Goal: Task Accomplishment & Management: Manage account settings

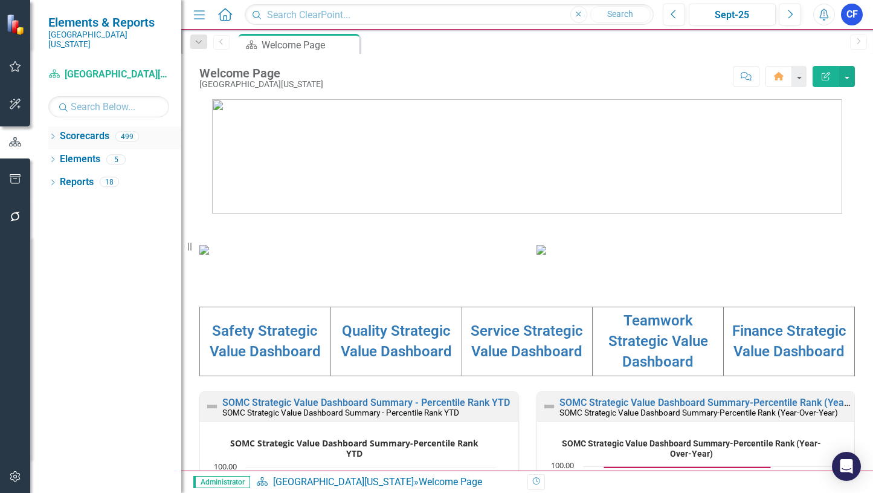
click at [51, 134] on icon "Dropdown" at bounding box center [52, 137] width 8 height 7
click at [82, 99] on input "text" at bounding box center [108, 106] width 121 height 21
type input "anti"
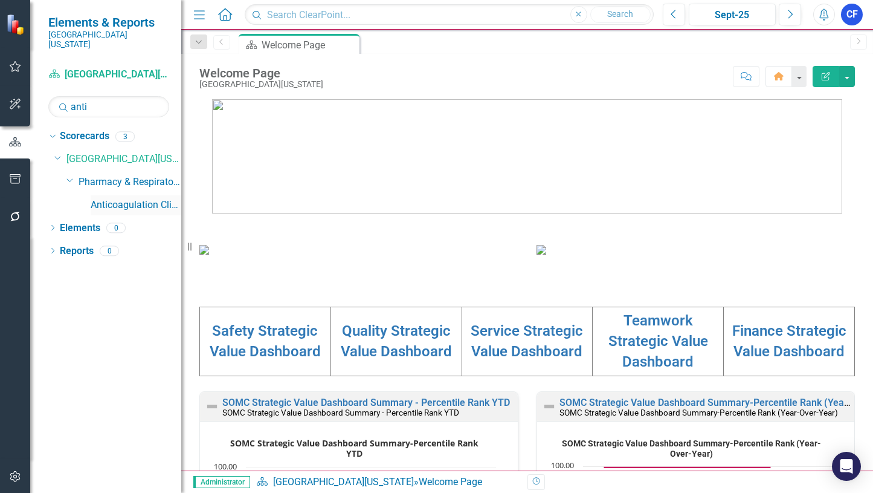
click at [127, 198] on link "Anticoagulation Clinic" at bounding box center [136, 205] width 91 height 14
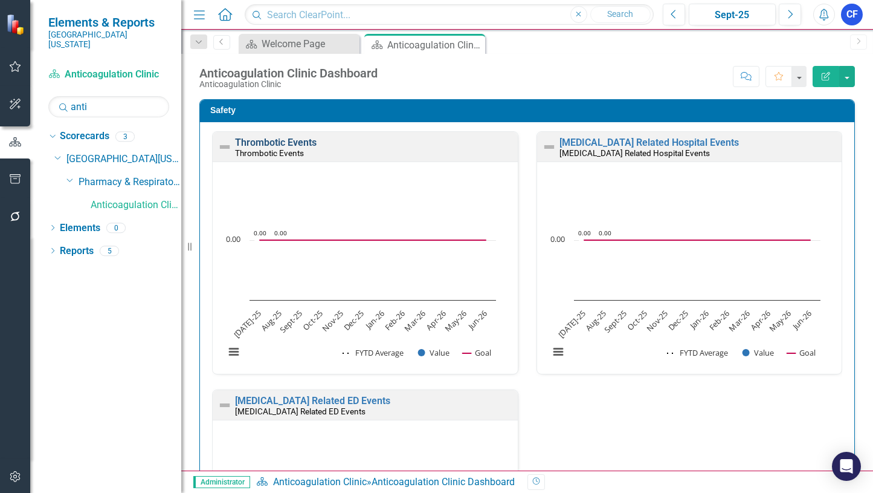
click at [271, 143] on link "Thrombotic Events" at bounding box center [276, 142] width 82 height 11
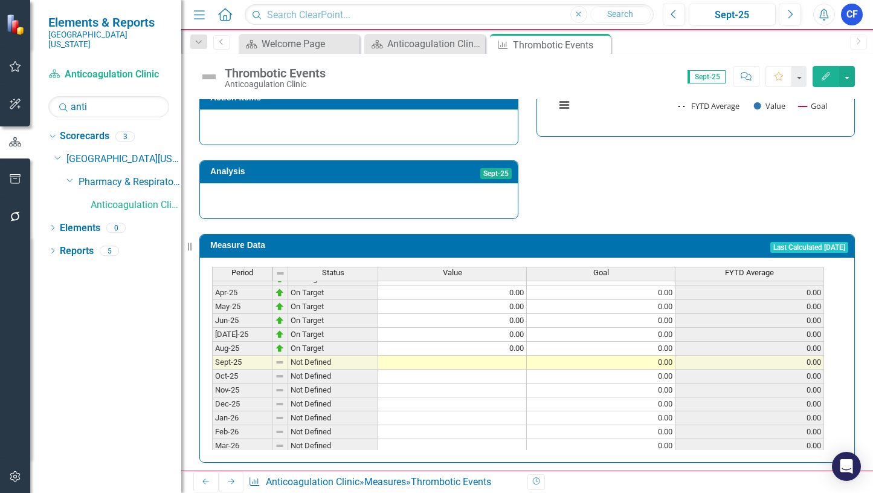
scroll to position [484, 0]
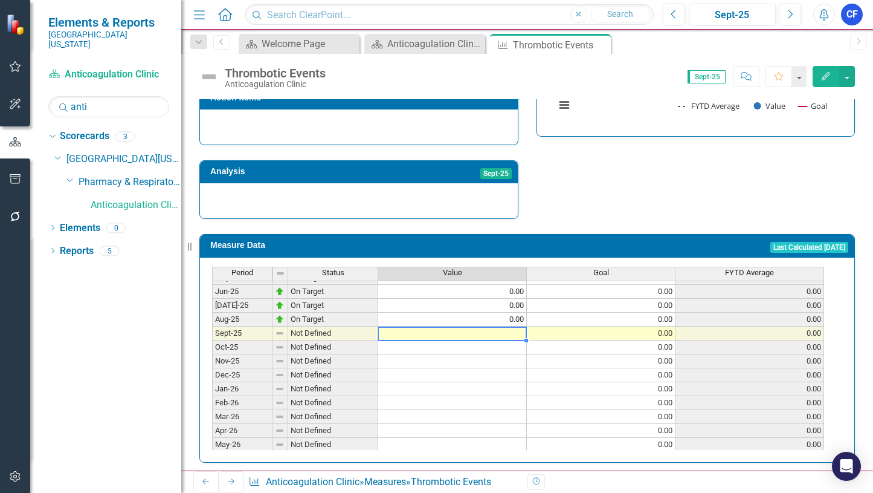
click at [513, 322] on tbody "May-24 On Target 0.00 0.00 0.00 Jun-24 On Target 0.00 0.00 0.00 [DATE]-24 On Ta…" at bounding box center [518, 284] width 612 height 362
type textarea "0"
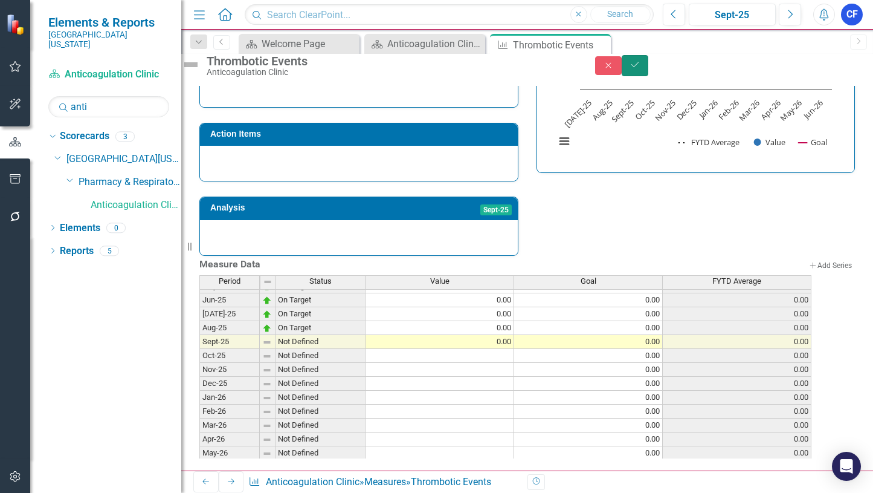
click at [641, 69] on icon "Save" at bounding box center [635, 64] width 11 height 8
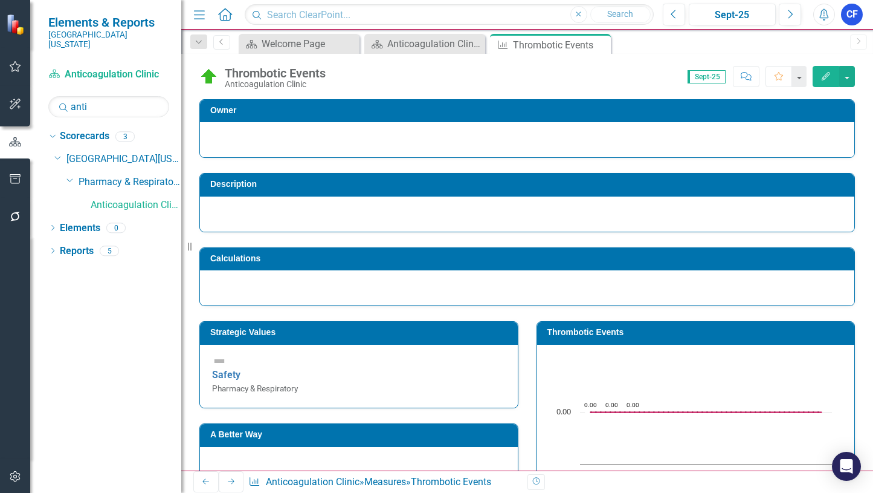
drag, startPoint x: 227, startPoint y: 482, endPoint x: 218, endPoint y: 484, distance: 9.2
click at [227, 482] on icon "Next" at bounding box center [232, 481] width 10 height 7
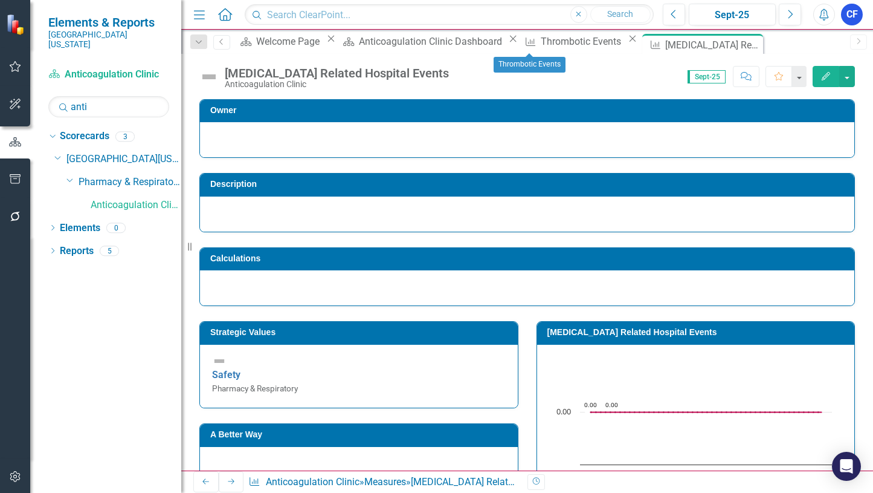
click at [627, 44] on icon "Close" at bounding box center [633, 39] width 12 height 10
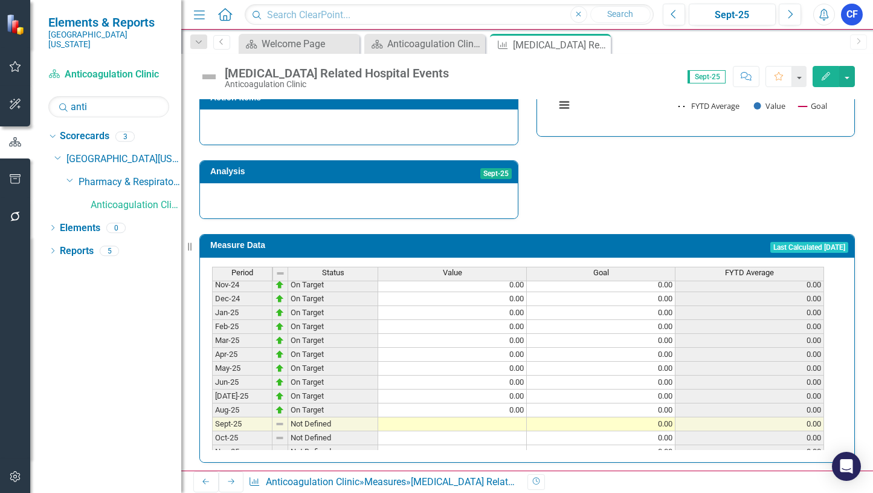
scroll to position [423, 0]
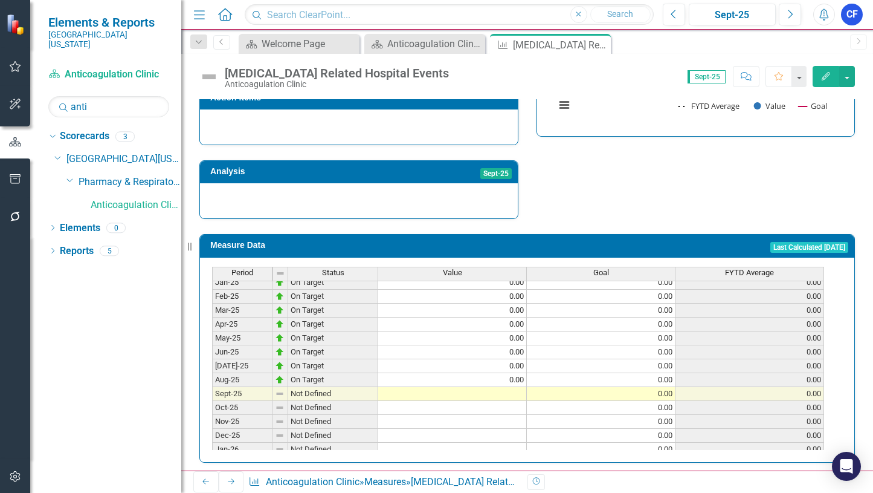
click at [523, 385] on tbody "[DATE]-23 On Target 0.00 0.00 0.00 Aug-23 On Target 0.00 0.00 0.00 Sep-23 On Ta…" at bounding box center [518, 241] width 612 height 432
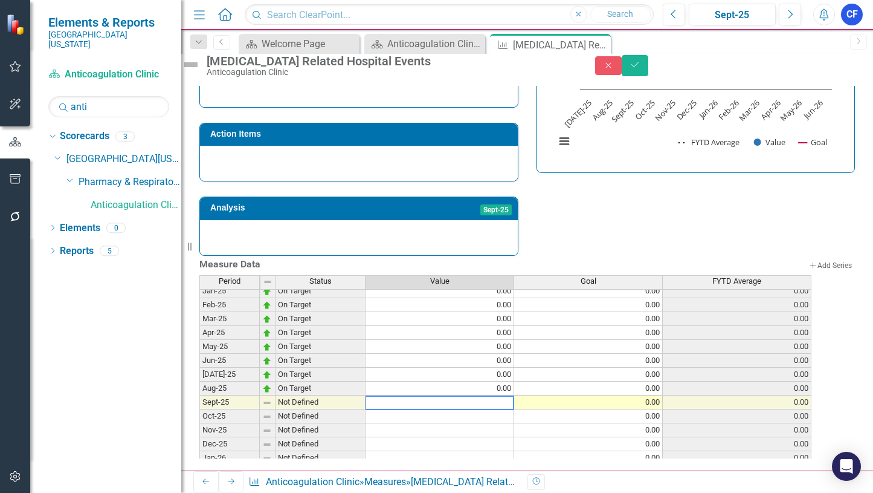
type textarea "0"
click at [641, 69] on icon "Save" at bounding box center [635, 64] width 11 height 8
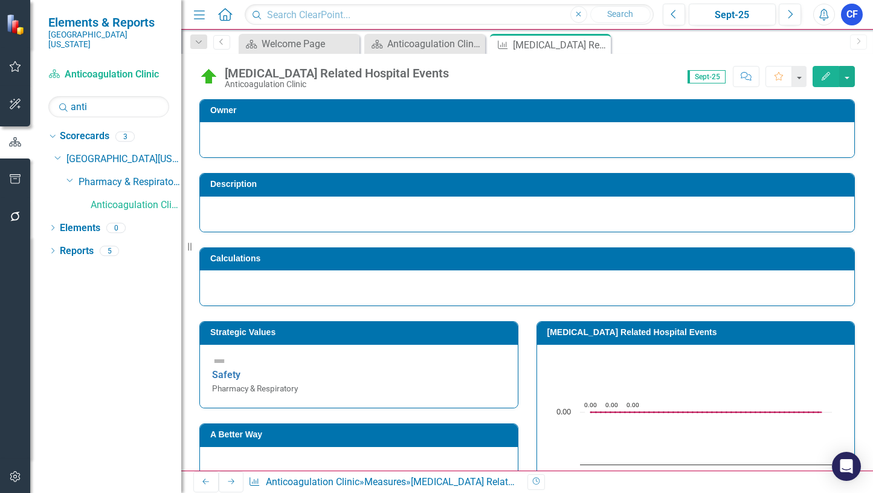
click at [228, 481] on icon at bounding box center [231, 481] width 7 height 5
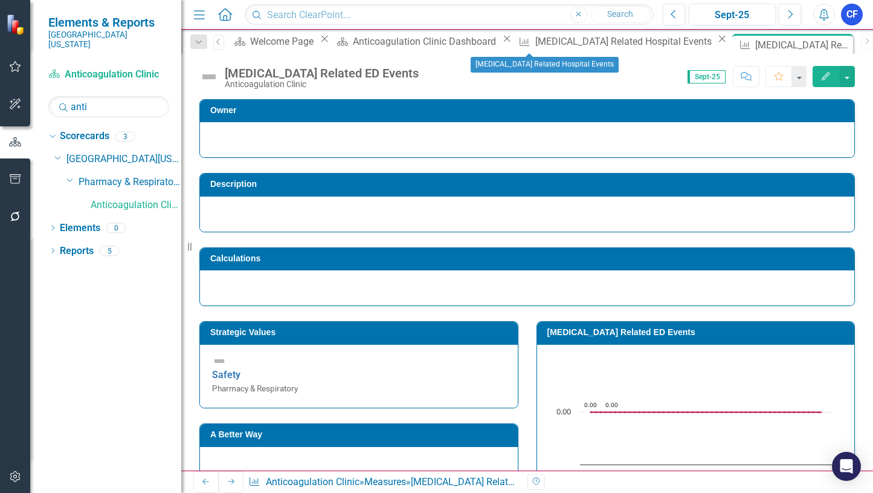
click at [719, 42] on icon at bounding box center [722, 39] width 7 height 7
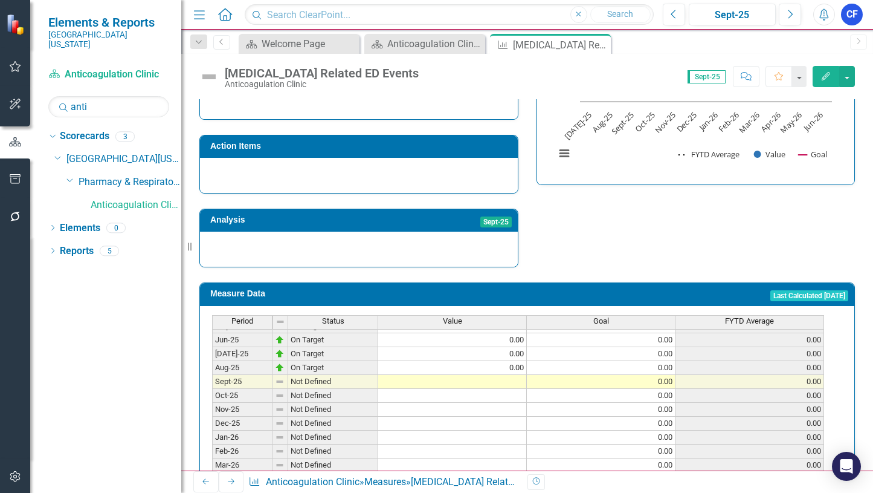
click at [497, 371] on tbody "Mar-24 On Target 0.00 0.00 0.00 Apr-24 On Target 0.00 0.00 0.00 May-24 On Targe…" at bounding box center [518, 319] width 612 height 390
type textarea "0"
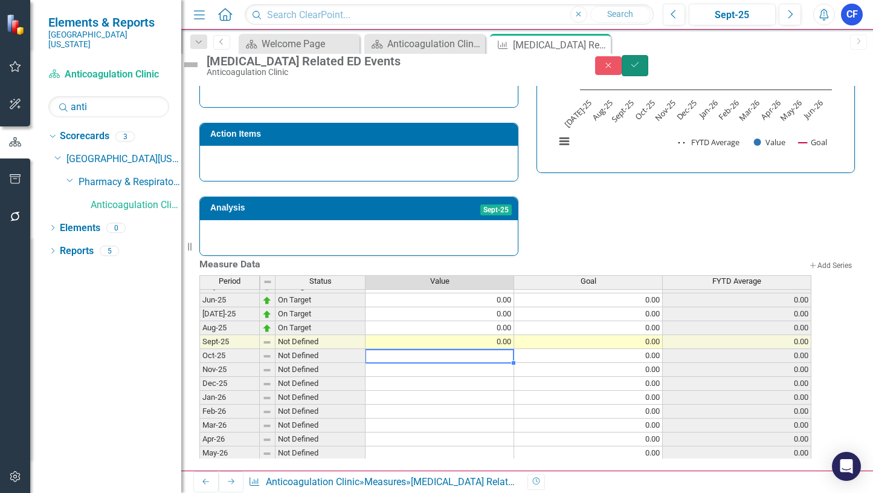
click at [641, 69] on icon "Save" at bounding box center [635, 64] width 11 height 8
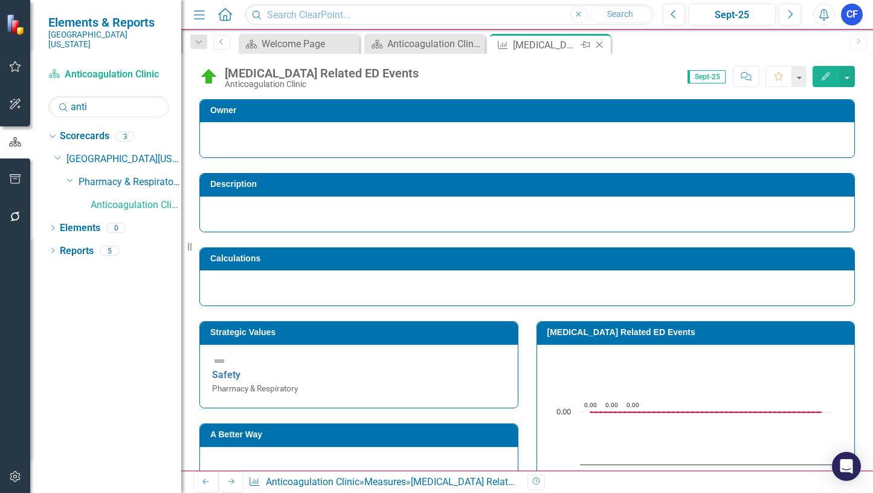
click at [598, 42] on icon "Close" at bounding box center [600, 45] width 12 height 10
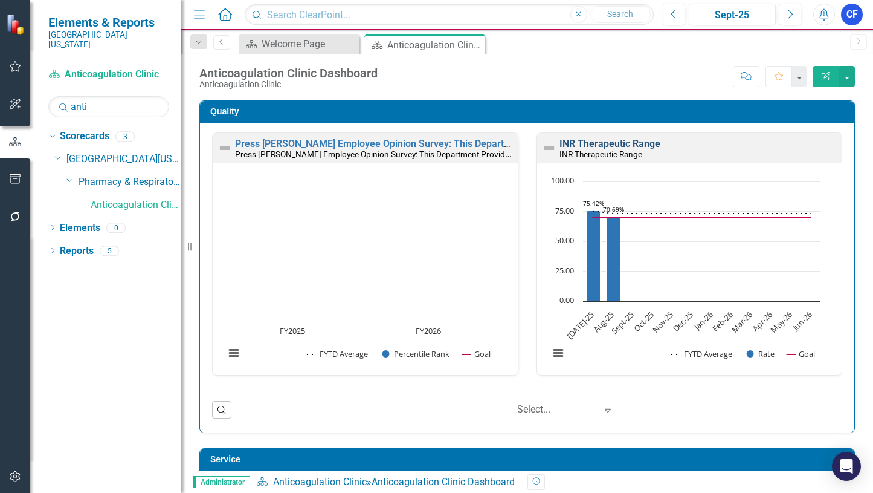
click at [594, 144] on link "INR Therapeutic Range" at bounding box center [610, 143] width 101 height 11
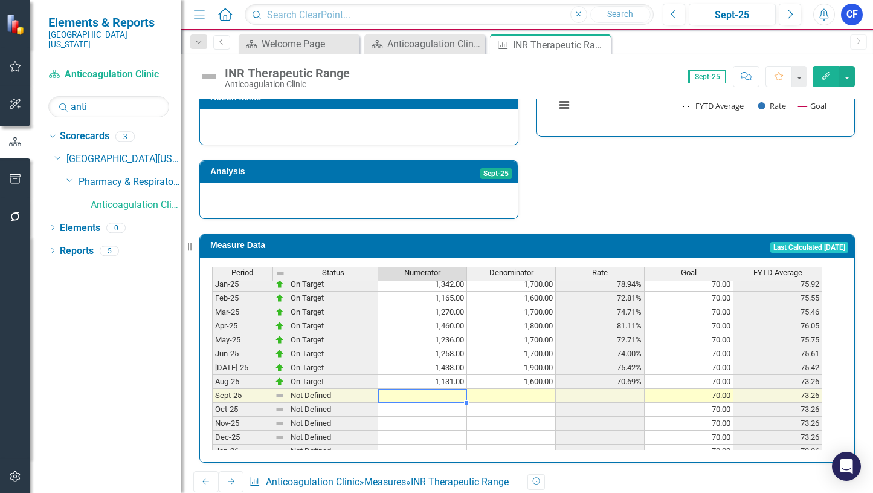
click at [442, 388] on tbody "Feb-24 Below Plan 1,292.00 1,600.00 80.75% 100.00 76.85 Mar-24 Below Plan 1,330…" at bounding box center [517, 326] width 611 height 404
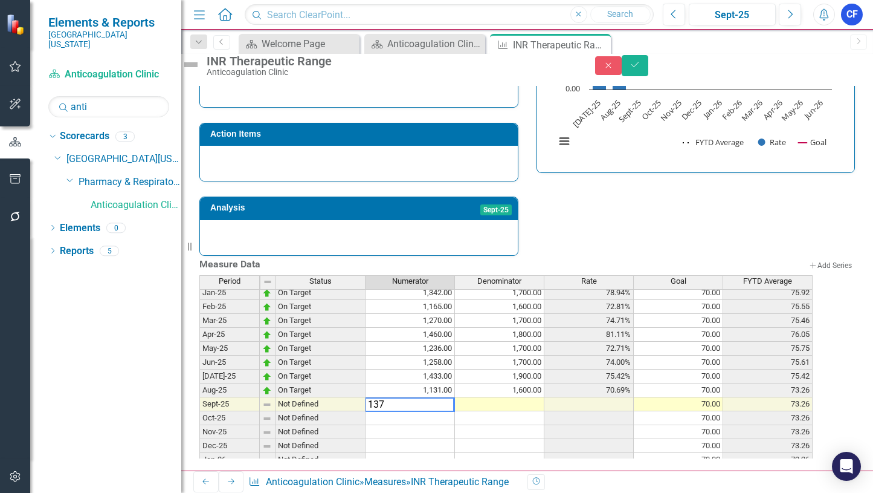
type textarea "1372"
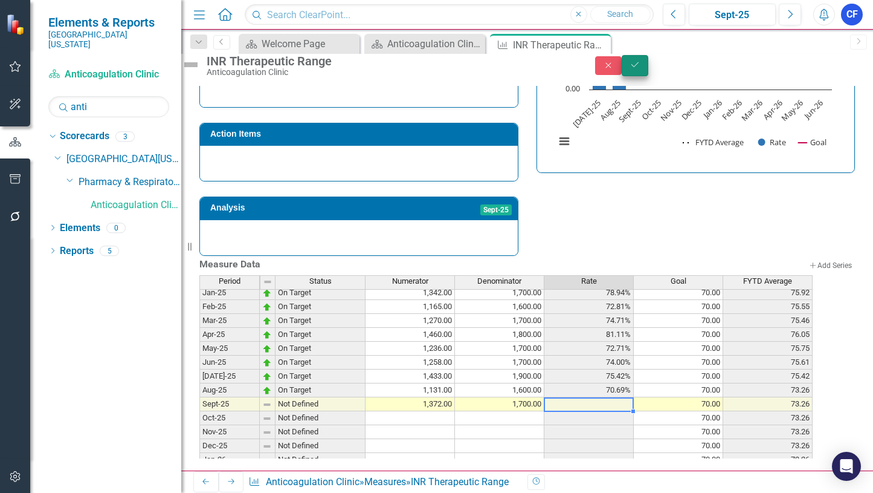
type textarea "1700"
drag, startPoint x: 841, startPoint y: 70, endPoint x: 847, endPoint y: 72, distance: 6.3
click at [641, 69] on icon "Save" at bounding box center [635, 64] width 11 height 8
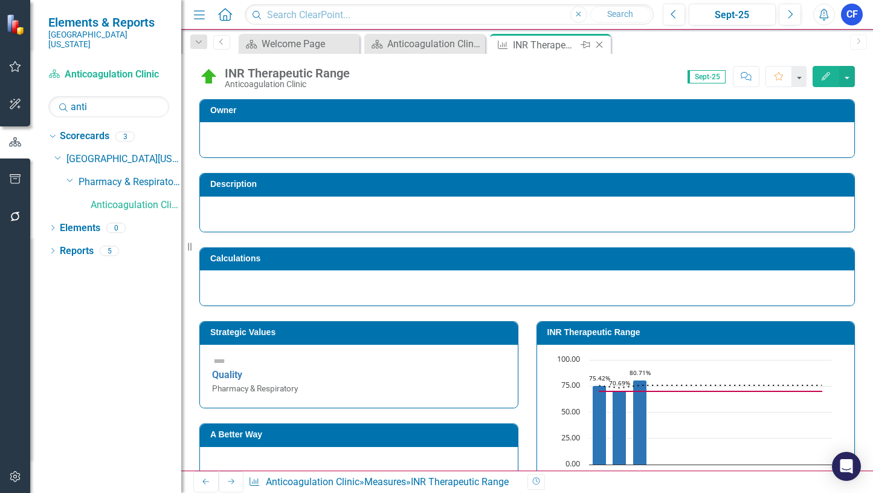
click at [600, 46] on icon "Close" at bounding box center [600, 45] width 12 height 10
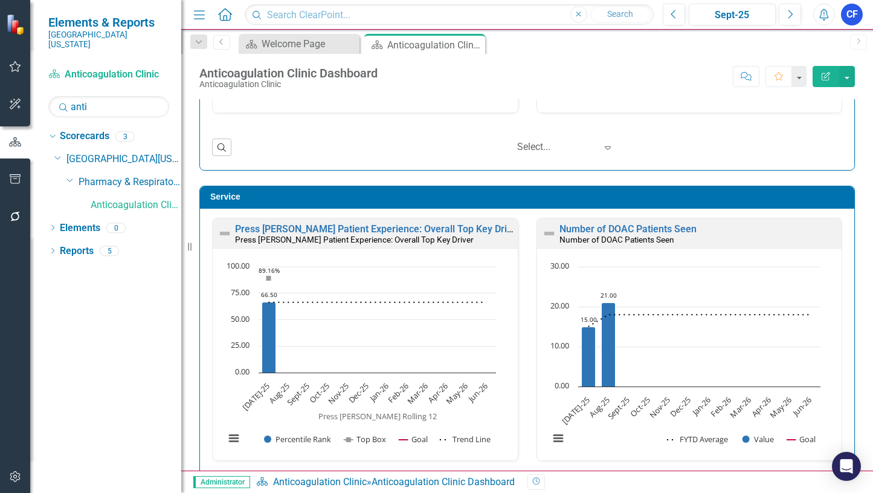
scroll to position [907, 0]
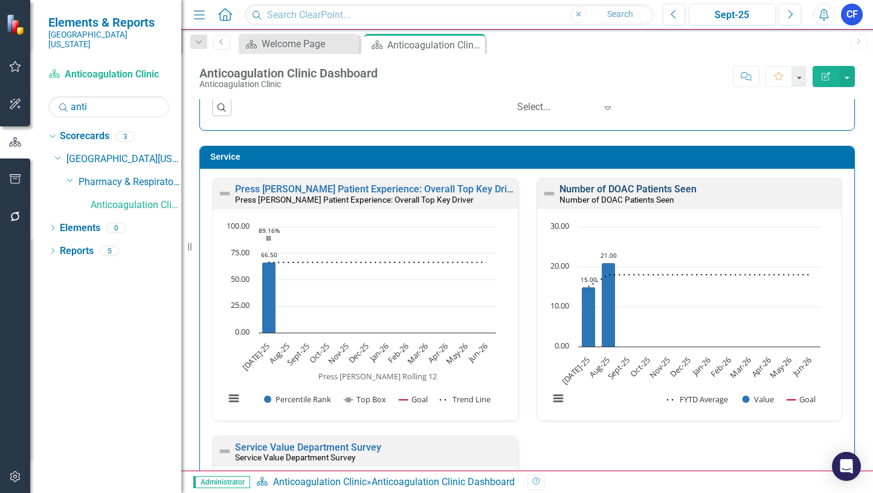
click at [637, 189] on link "Number of DOAC Patients Seen" at bounding box center [628, 188] width 137 height 11
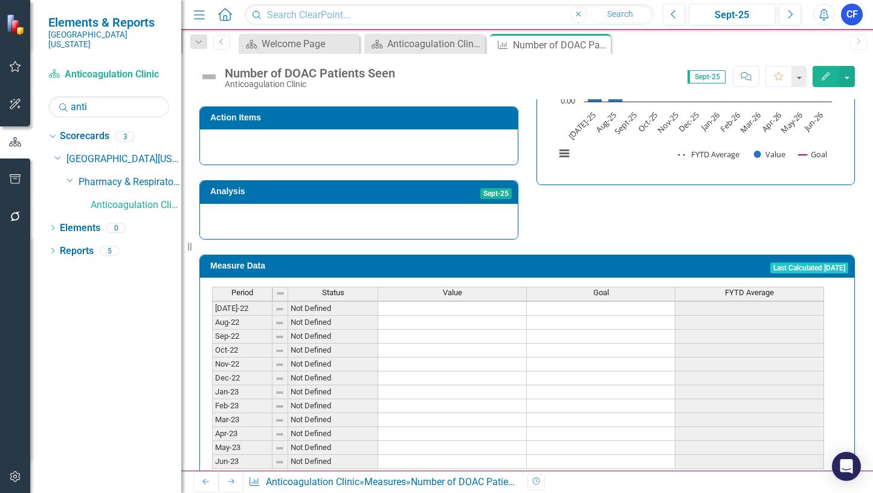
scroll to position [110, 0]
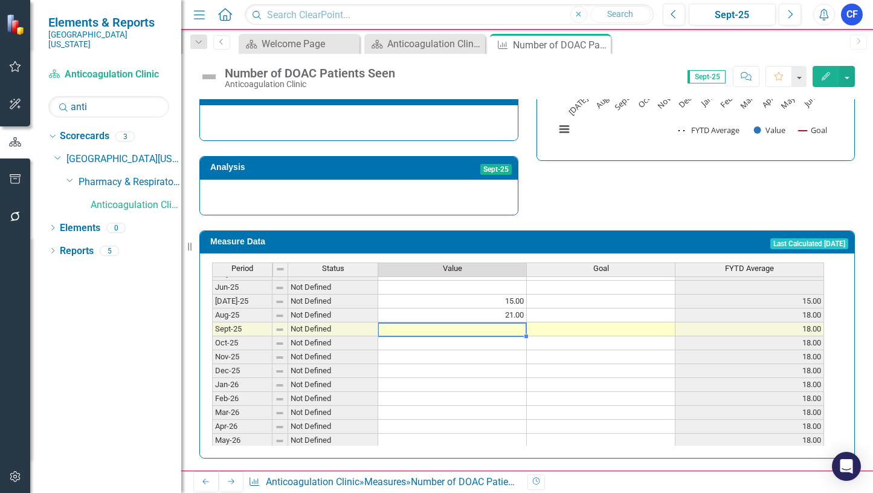
click at [515, 325] on td at bounding box center [452, 329] width 149 height 14
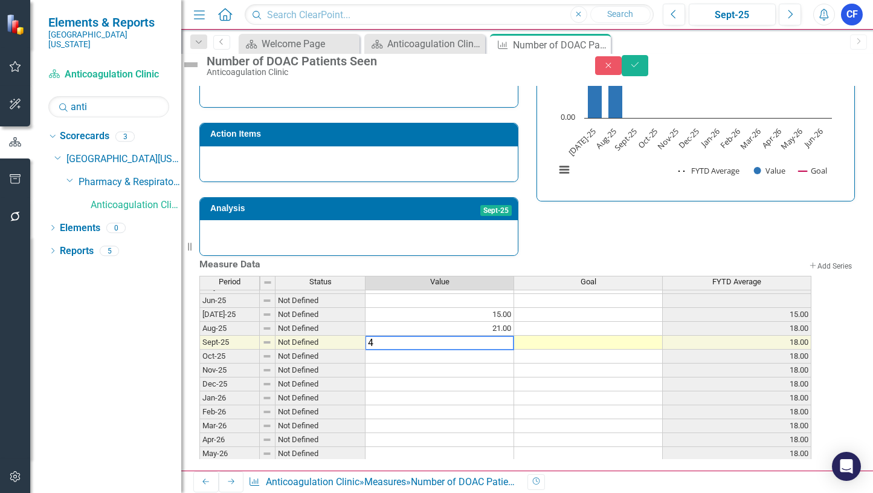
type textarea "43"
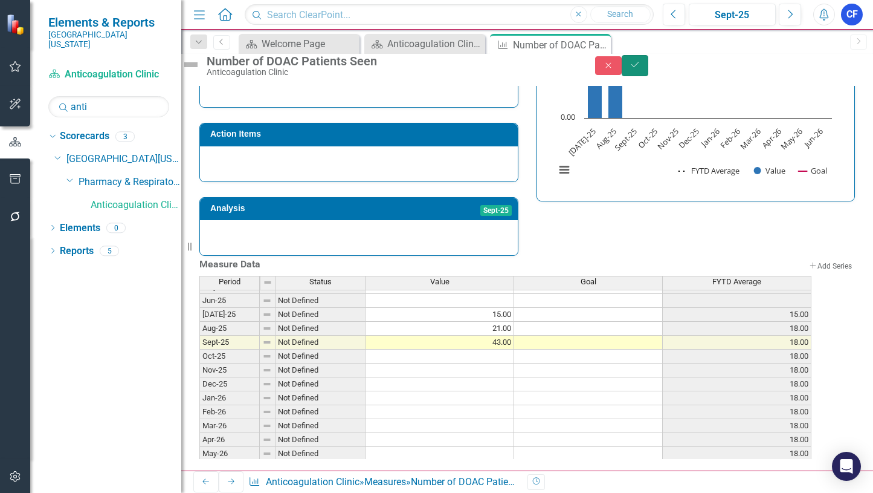
click at [641, 69] on icon "Save" at bounding box center [635, 64] width 11 height 8
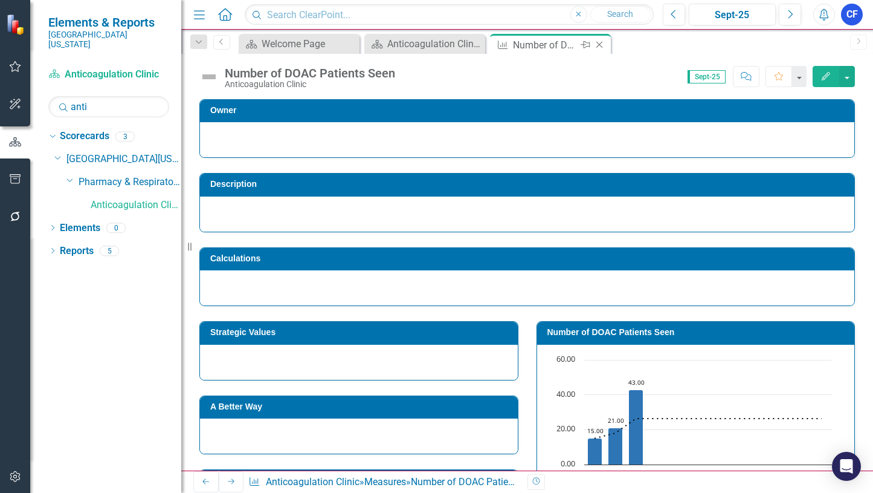
click at [599, 45] on icon "Close" at bounding box center [600, 45] width 12 height 10
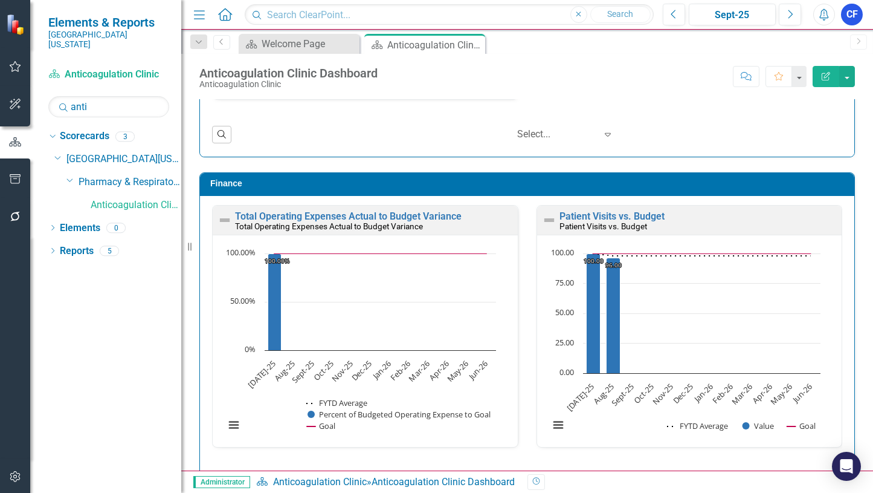
scroll to position [1501, 0]
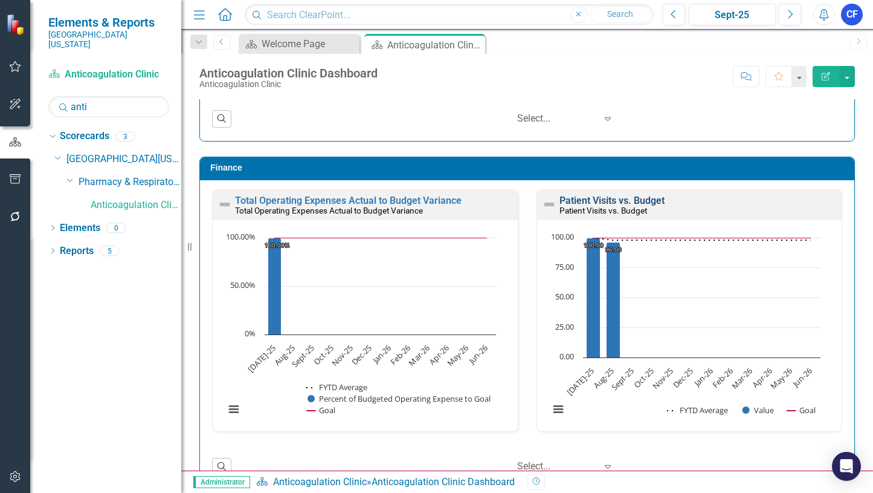
click at [592, 198] on link "Patient Visits vs. Budget" at bounding box center [612, 200] width 105 height 11
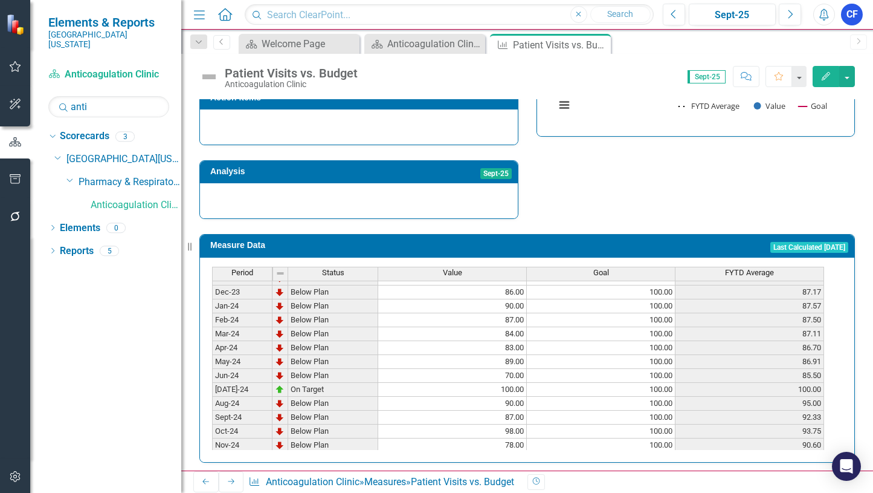
scroll to position [242, 0]
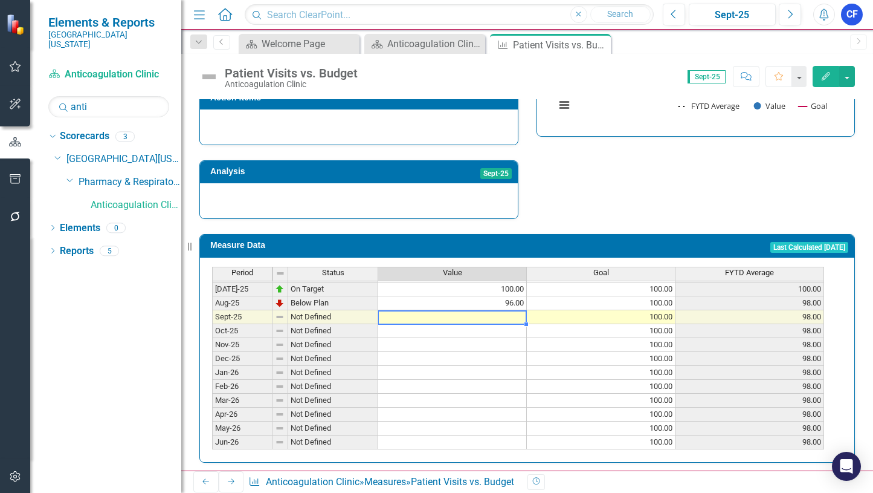
click at [509, 307] on tbody "Jun-24 Below Plan 70.00 100.00 85.50 [DATE]-24 On Target 100.00 100.00 100.00 A…" at bounding box center [518, 275] width 612 height 348
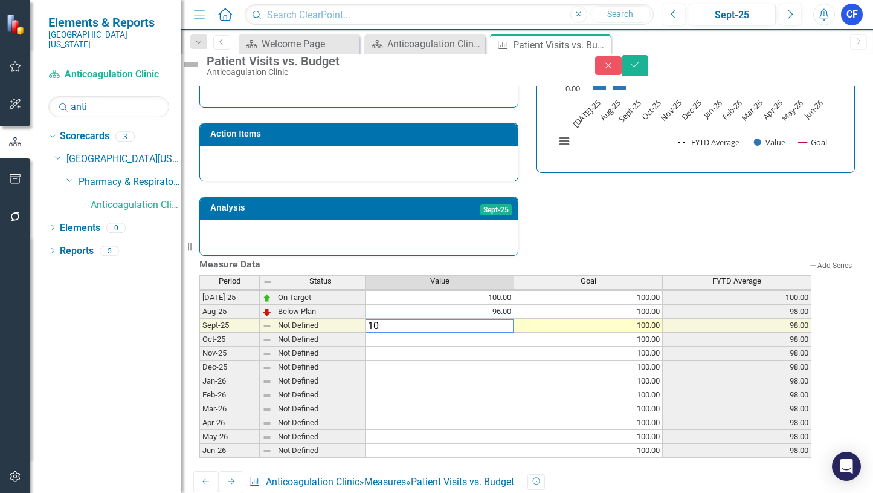
type textarea "100"
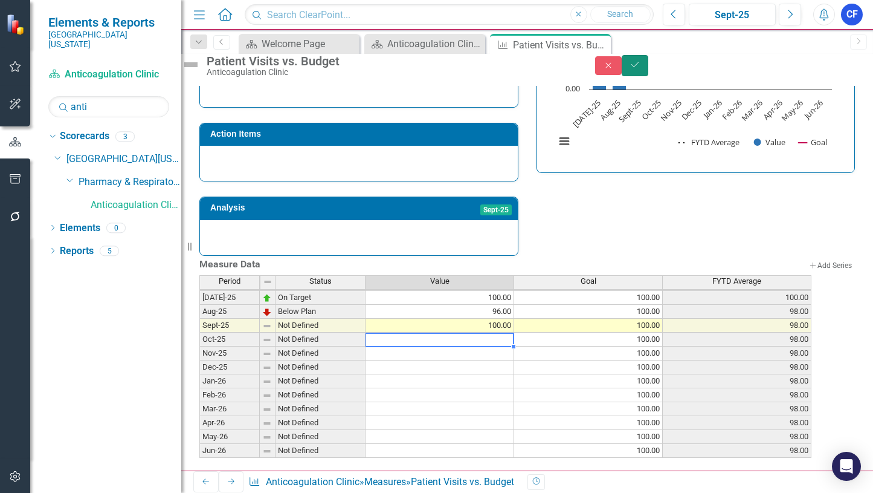
click at [641, 69] on icon "Save" at bounding box center [635, 64] width 11 height 8
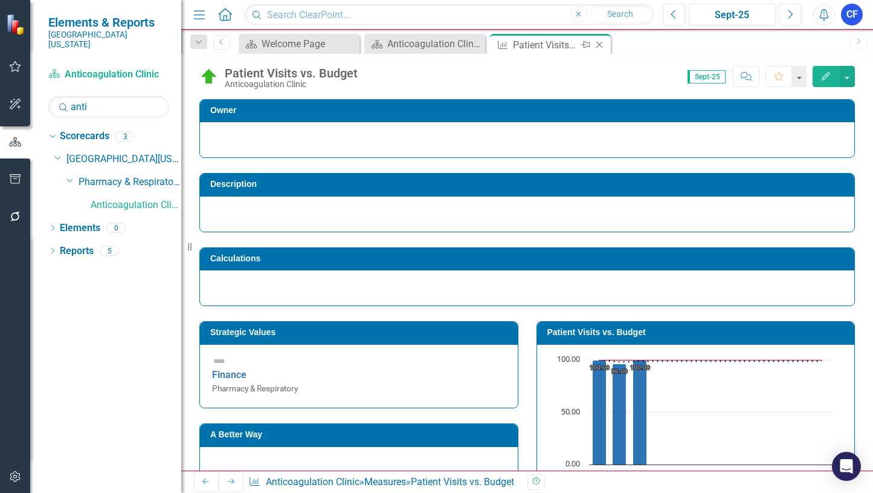
click at [600, 44] on icon at bounding box center [600, 45] width 7 height 7
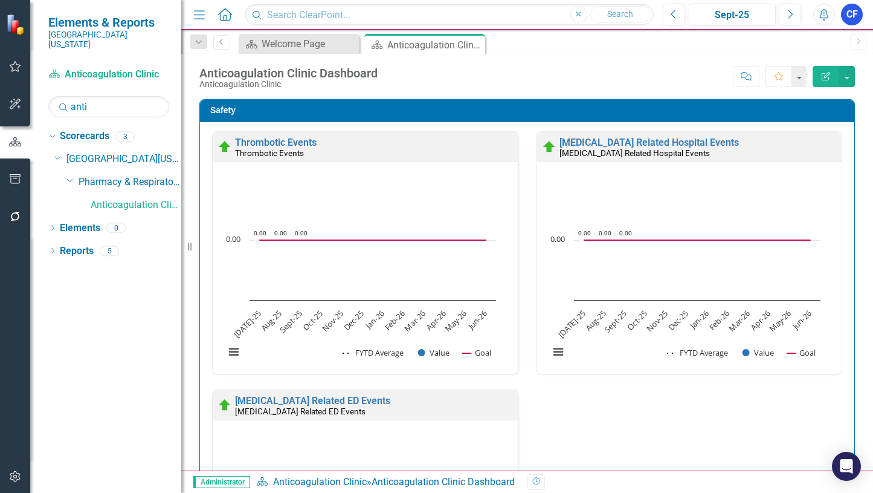
drag, startPoint x: 475, startPoint y: 44, endPoint x: 705, endPoint y: 42, distance: 230.3
click at [0, 0] on icon "Close" at bounding box center [0, 0] width 0 height 0
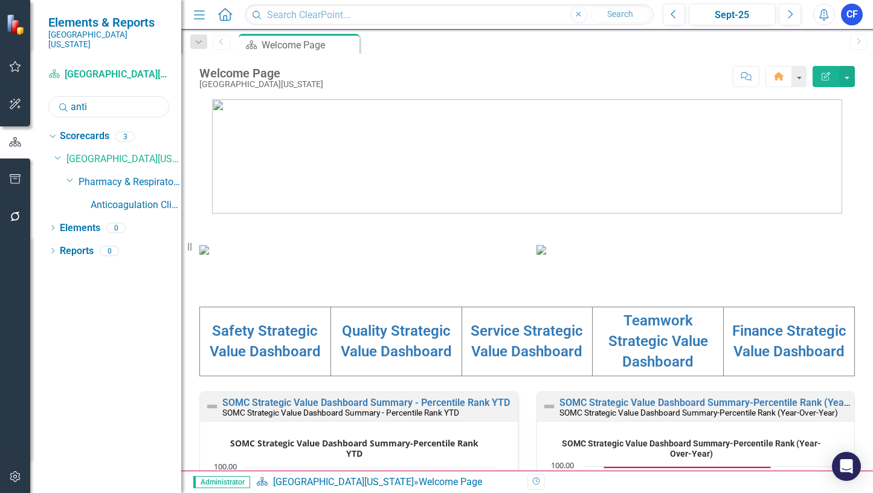
drag, startPoint x: 98, startPoint y: 94, endPoint x: 70, endPoint y: 94, distance: 27.8
click at [70, 96] on input "anti" at bounding box center [108, 106] width 121 height 21
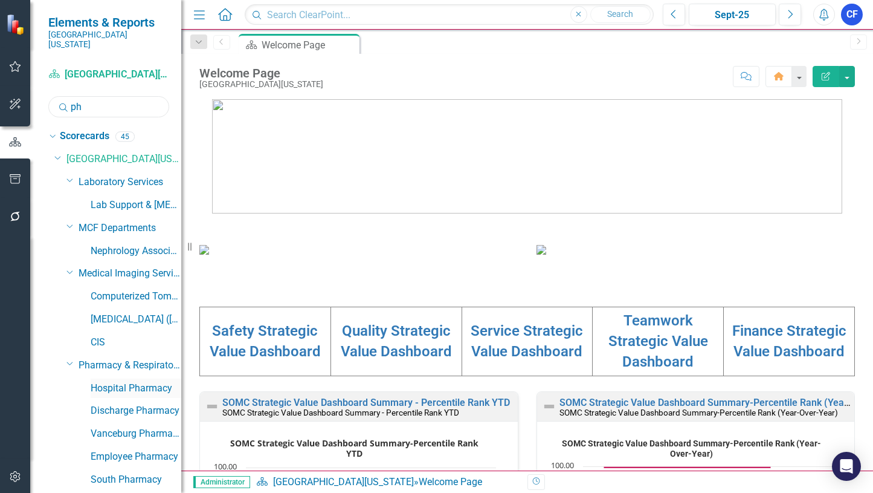
type input "ph"
click at [124, 381] on link "Hospital Pharmacy" at bounding box center [136, 388] width 91 height 14
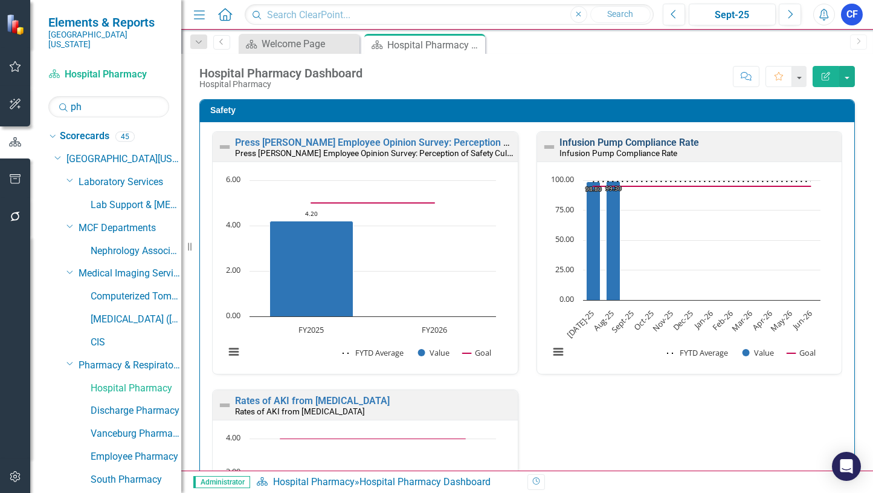
click at [609, 140] on link "Infusion Pump Compliance Rate" at bounding box center [630, 142] width 140 height 11
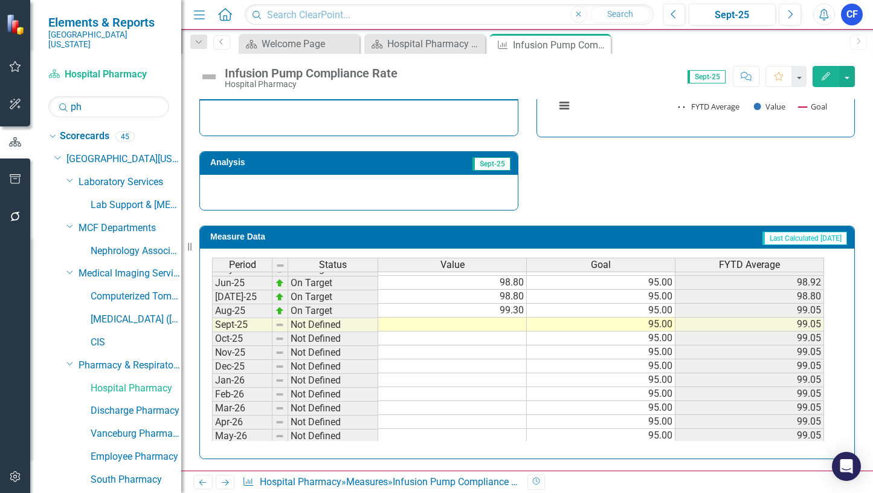
scroll to position [484, 0]
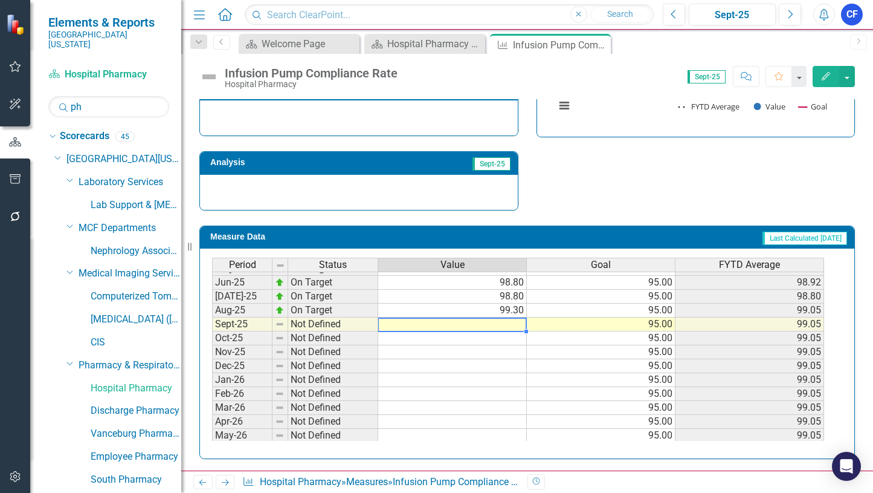
click at [504, 323] on tbody "May-24 On Target 98.70 95.00 98.37 Jun-24 On Target 98.90 95.00 98.42 Jul-24 On…" at bounding box center [518, 275] width 612 height 362
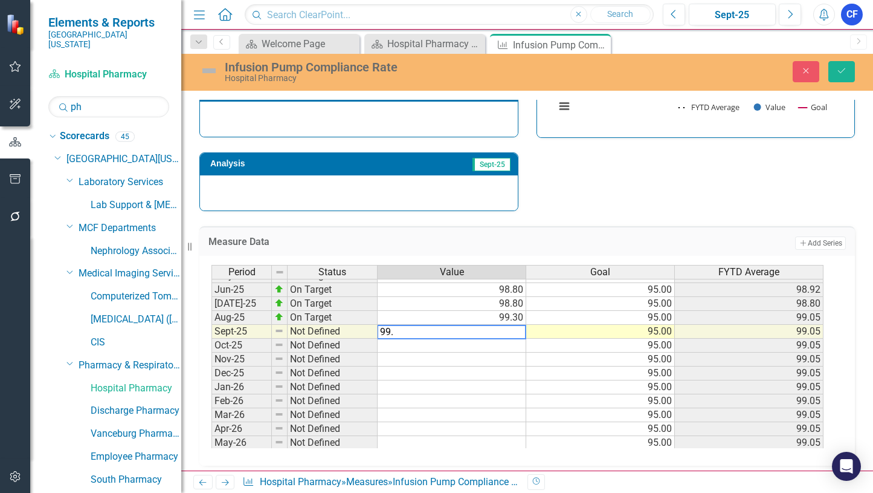
type textarea "99.3"
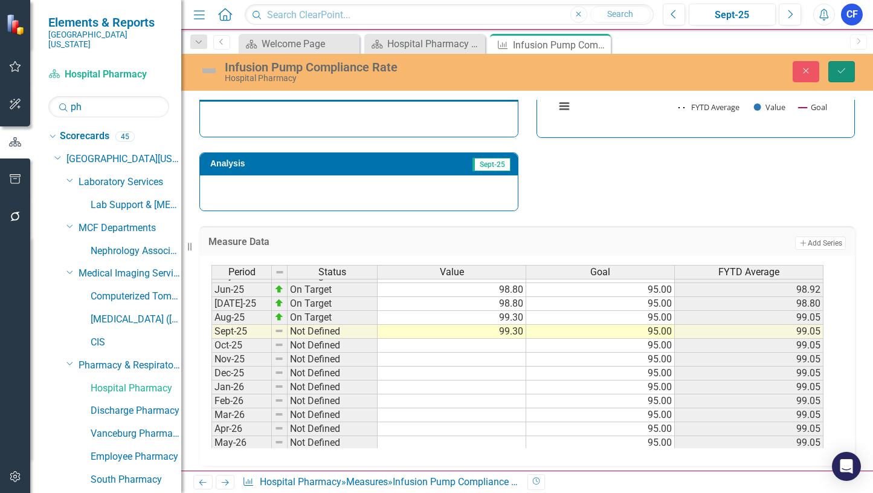
click at [841, 73] on icon "Save" at bounding box center [842, 70] width 11 height 8
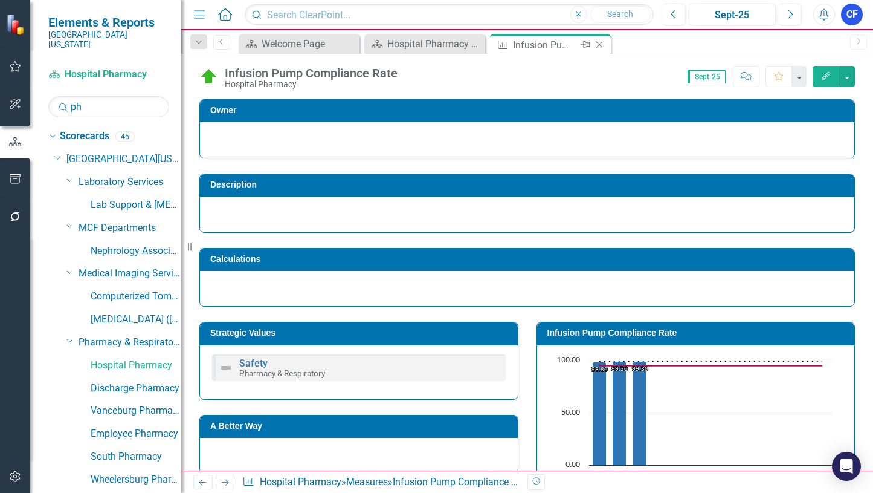
click at [598, 44] on icon at bounding box center [600, 45] width 7 height 7
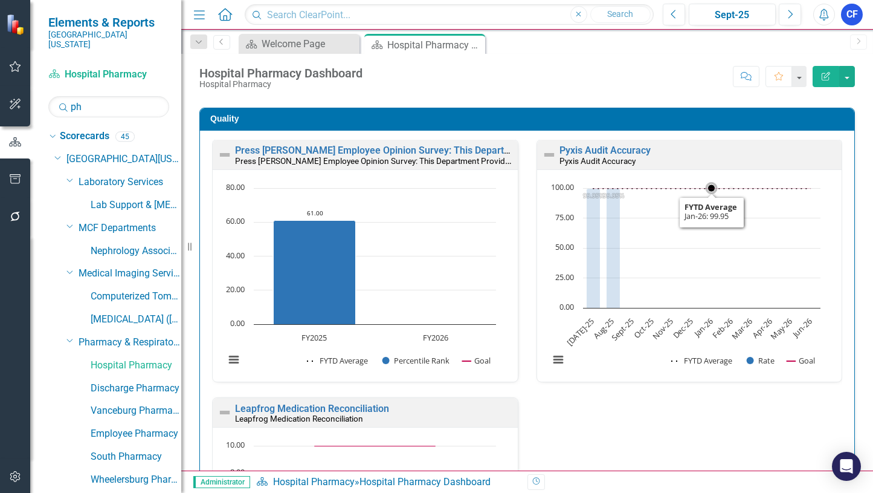
scroll to position [604, 0]
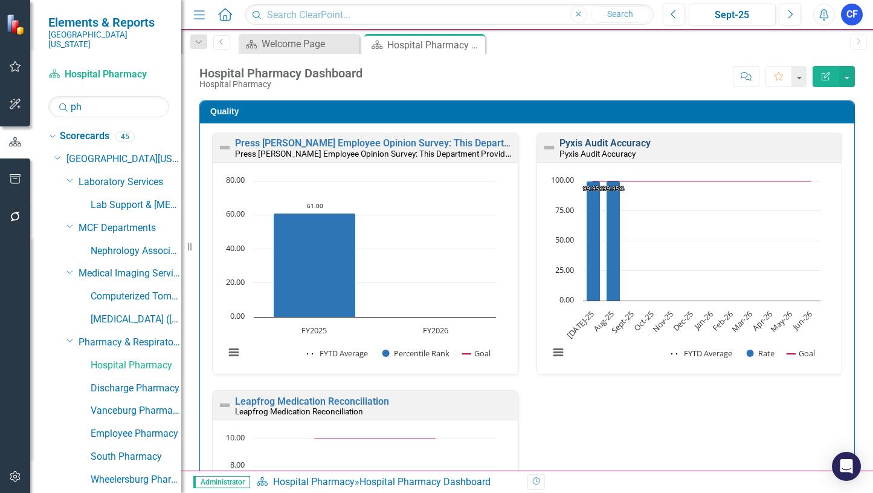
click at [612, 144] on link "Pyxis Audit Accuracy" at bounding box center [605, 142] width 91 height 11
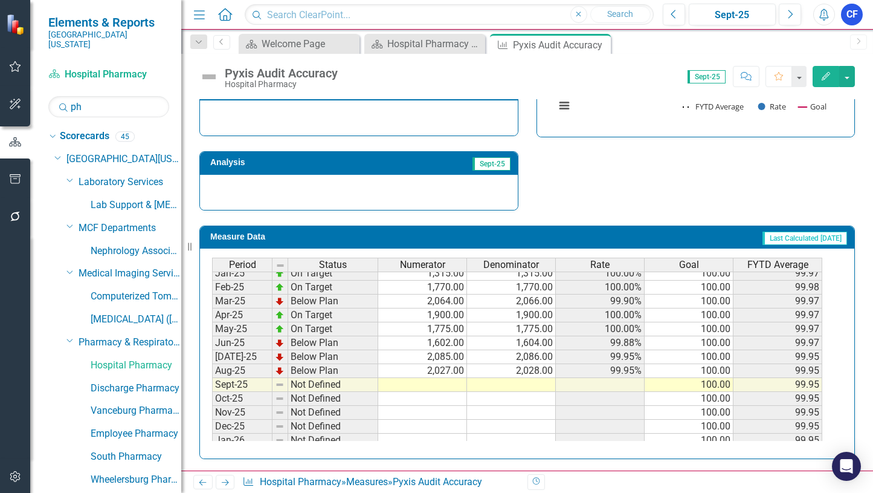
click at [450, 383] on tbody "Jan-24 On Target 1,750.00 1,750.00 100.00% 100.00 99.87 Feb-24 Below Plan 1,521…" at bounding box center [517, 308] width 611 height 418
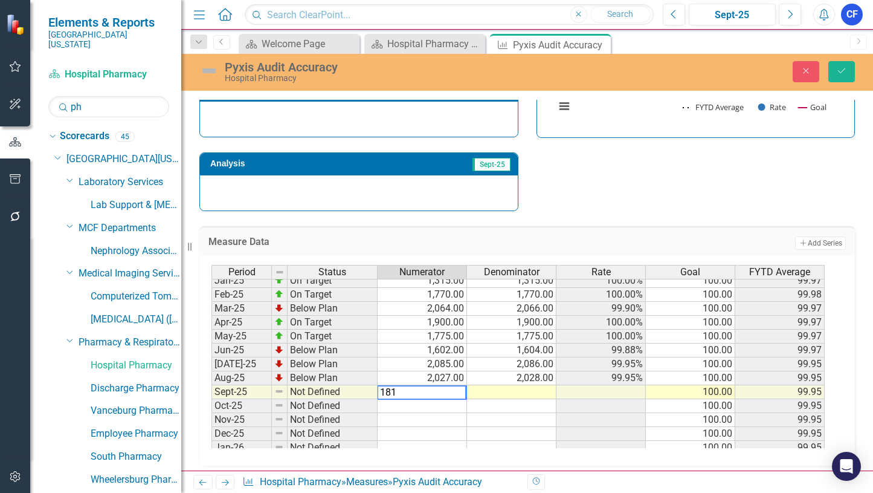
type textarea "1815"
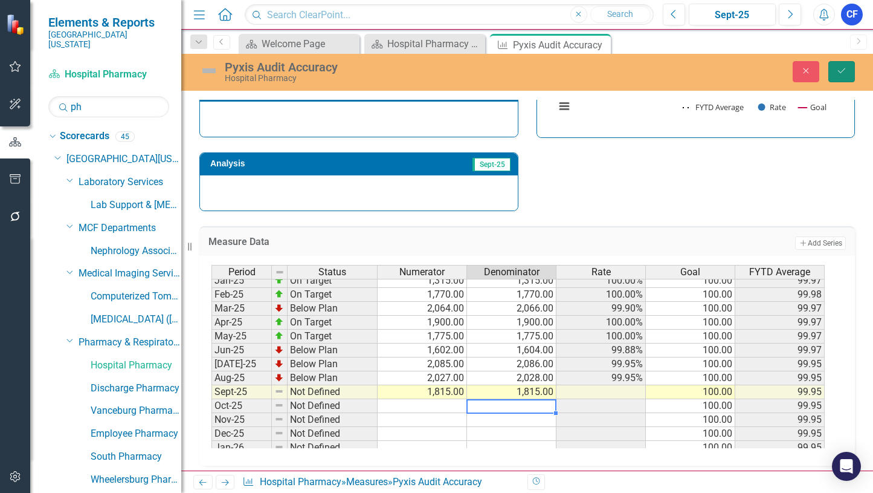
click at [847, 71] on icon "Save" at bounding box center [842, 70] width 11 height 8
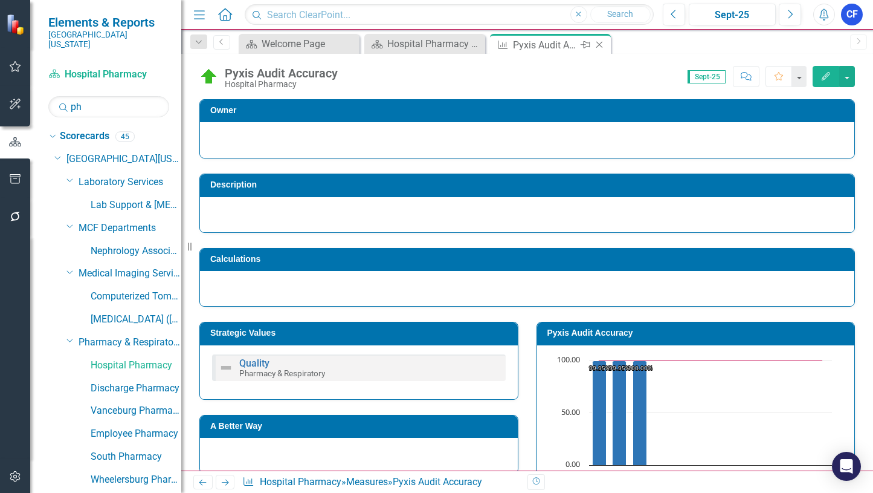
click at [602, 45] on icon "Close" at bounding box center [600, 45] width 12 height 10
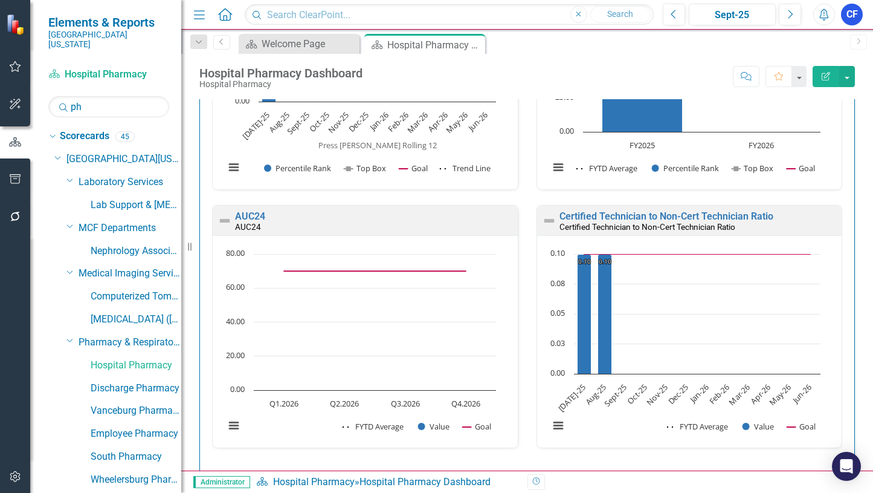
scroll to position [1400, 0]
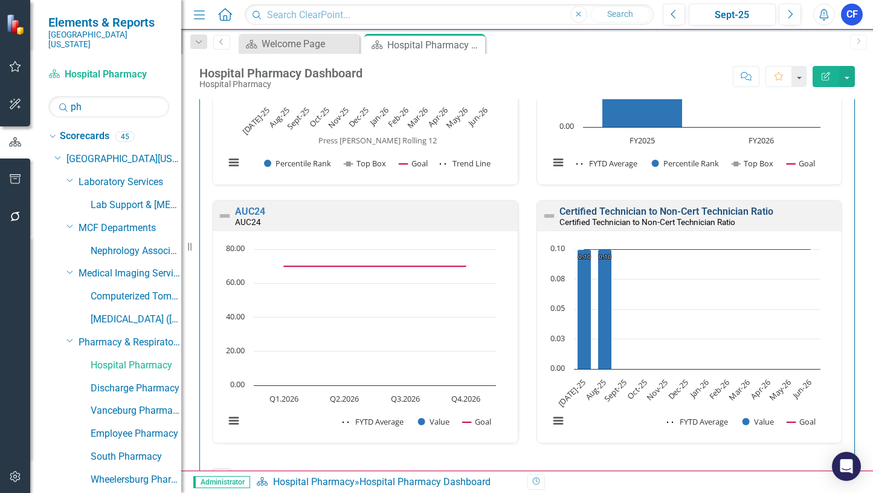
click at [616, 211] on link "Certified Technician to Non-Cert Technician Ratio" at bounding box center [667, 211] width 214 height 11
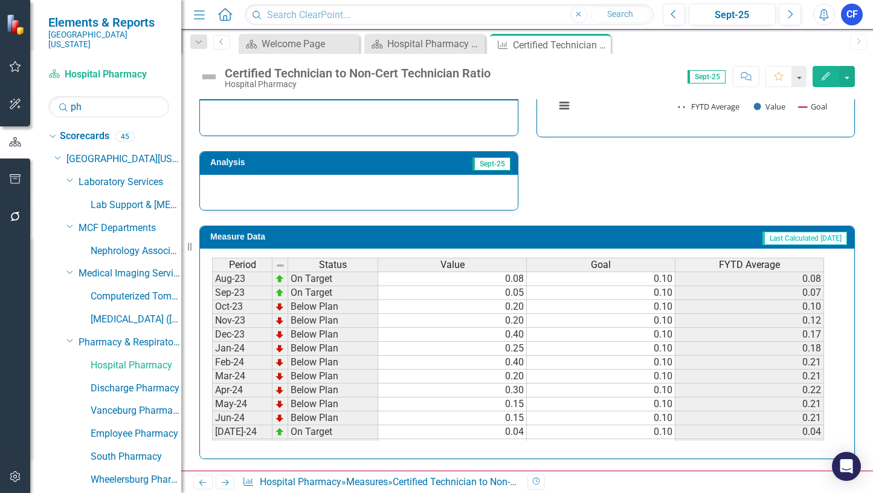
scroll to position [213, 0]
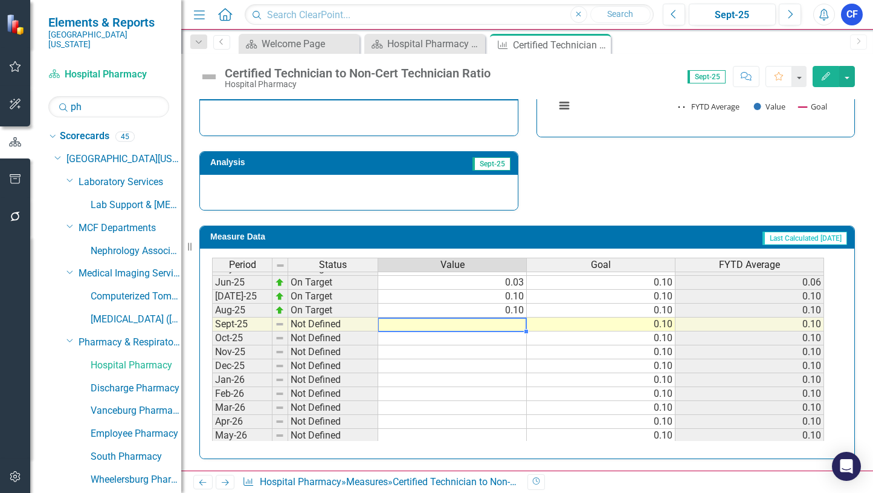
click at [504, 323] on tbody "May-24 Below Plan 0.15 0.10 0.21 Jun-24 Below Plan 0.15 0.10 0.21 Jul-24 On Tar…" at bounding box center [518, 275] width 612 height 362
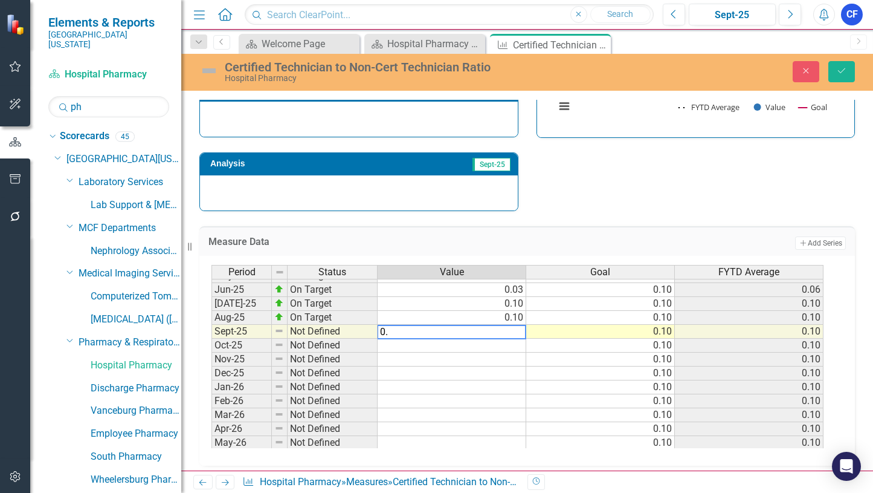
type textarea "0.1"
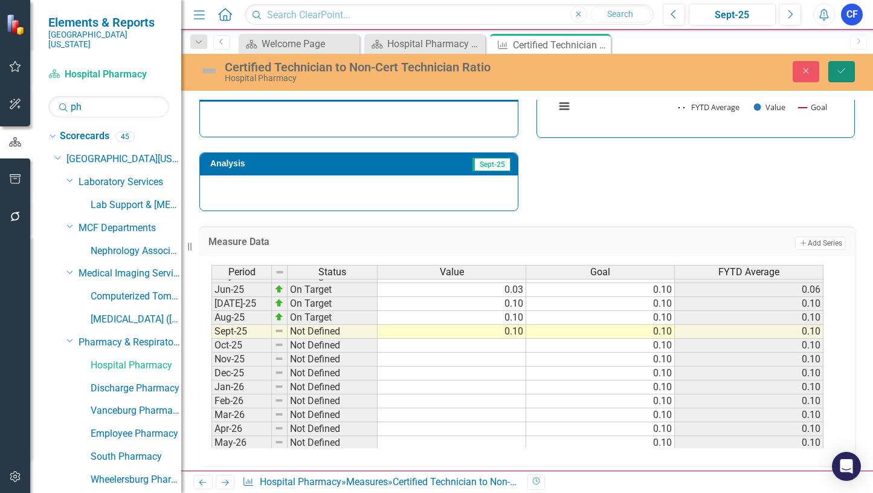
click at [848, 72] on button "Save" at bounding box center [842, 71] width 27 height 21
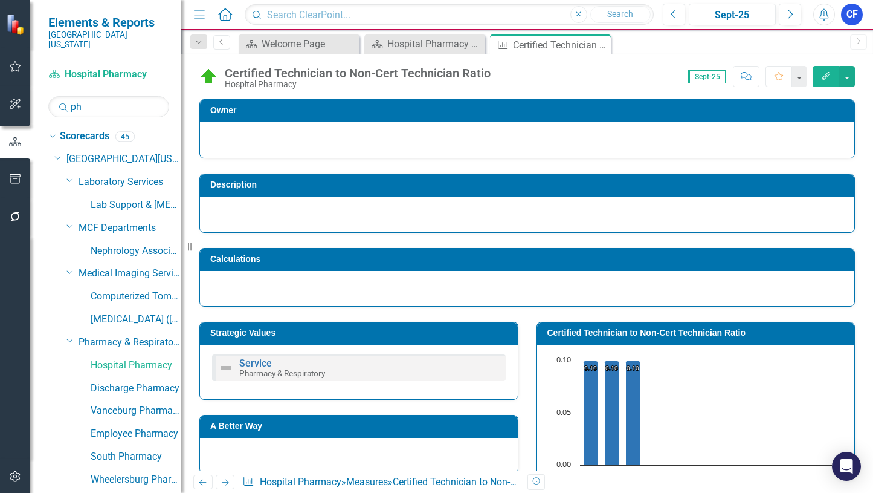
drag, startPoint x: 601, startPoint y: 46, endPoint x: 685, endPoint y: 48, distance: 84.6
click at [0, 0] on icon at bounding box center [0, 0] width 0 height 0
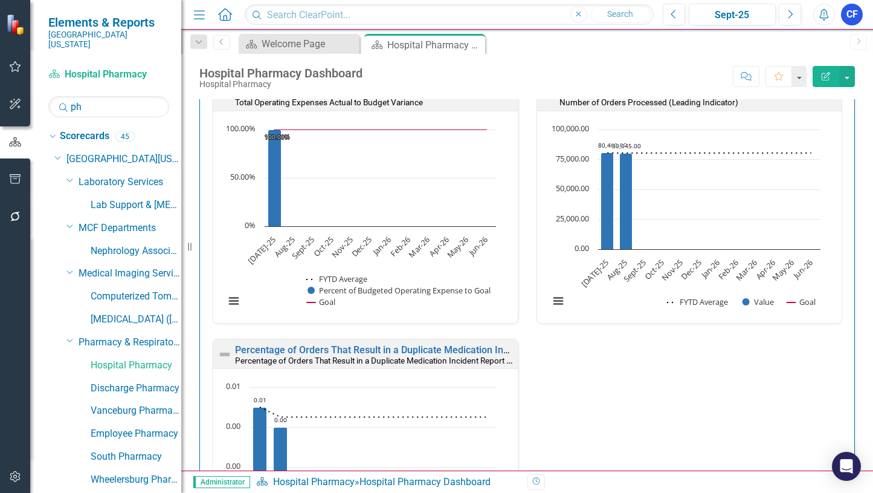
scroll to position [2183, 0]
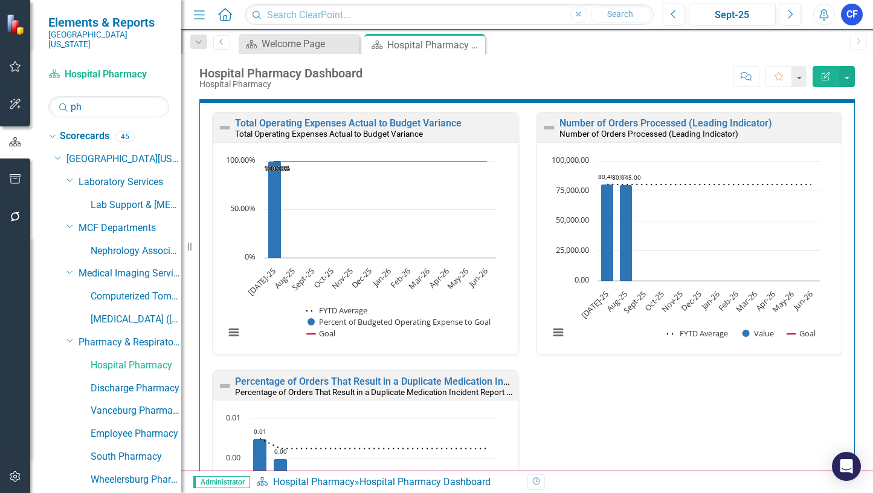
click at [0, 0] on icon "Close" at bounding box center [0, 0] width 0 height 0
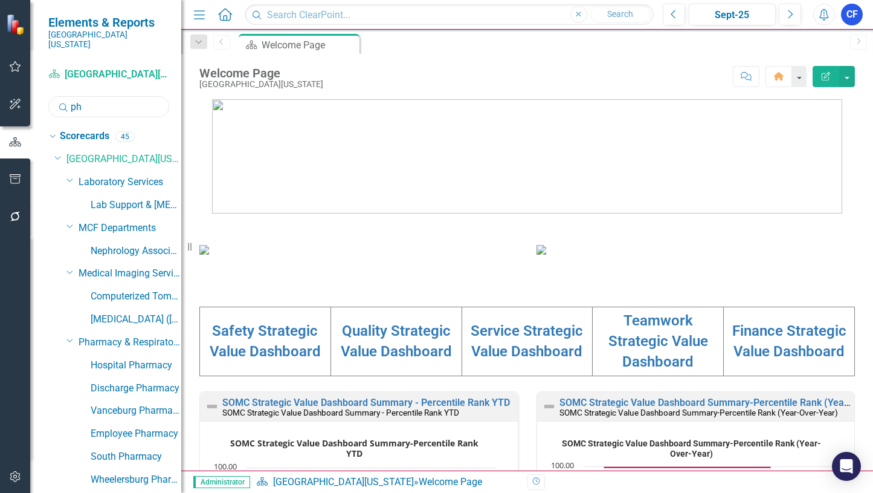
drag, startPoint x: 86, startPoint y: 94, endPoint x: 67, endPoint y: 99, distance: 20.1
click at [67, 99] on div "Search ph" at bounding box center [108, 106] width 121 height 21
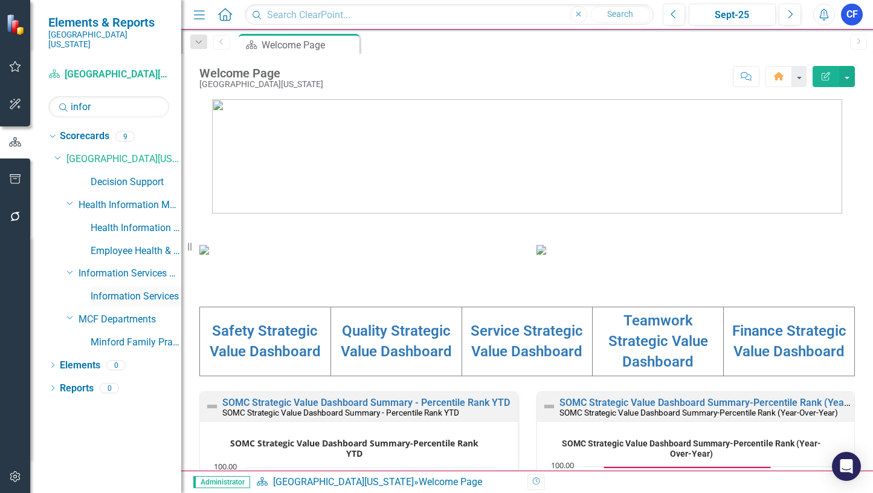
click at [146, 290] on link "Information Services" at bounding box center [136, 297] width 91 height 14
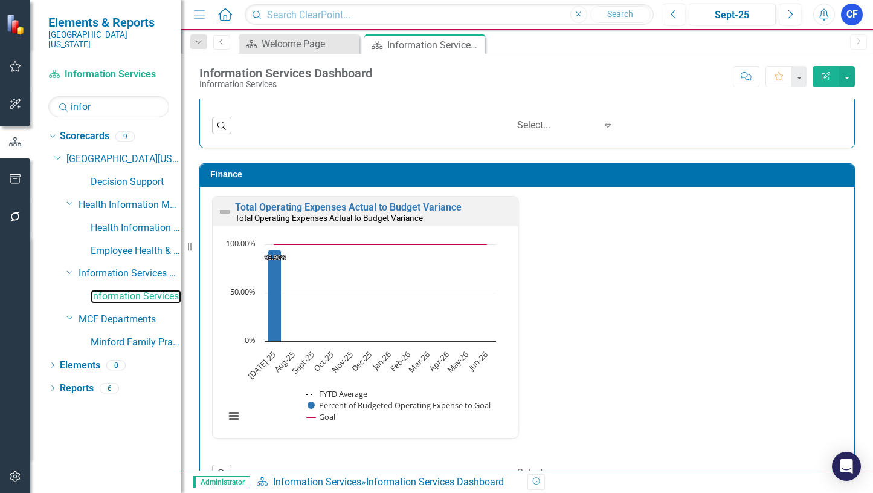
scroll to position [2395, 0]
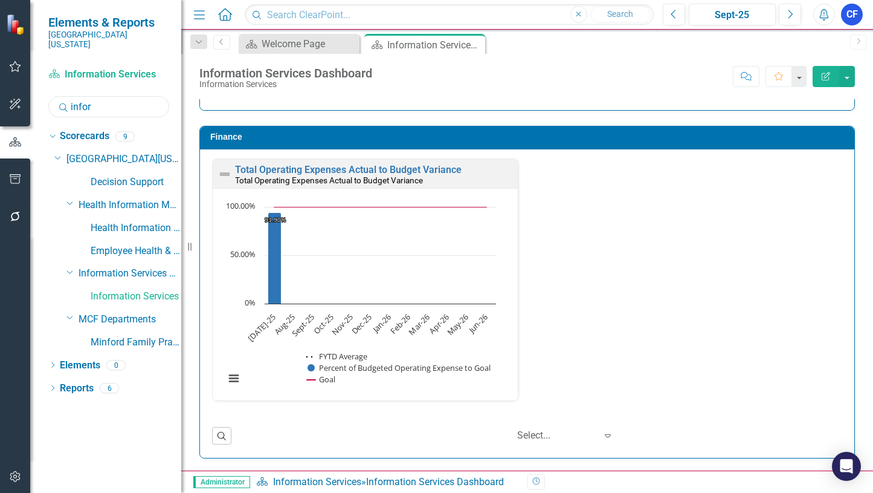
drag, startPoint x: 99, startPoint y: 94, endPoint x: 64, endPoint y: 98, distance: 35.2
click at [67, 97] on div "Search infor" at bounding box center [108, 106] width 121 height 21
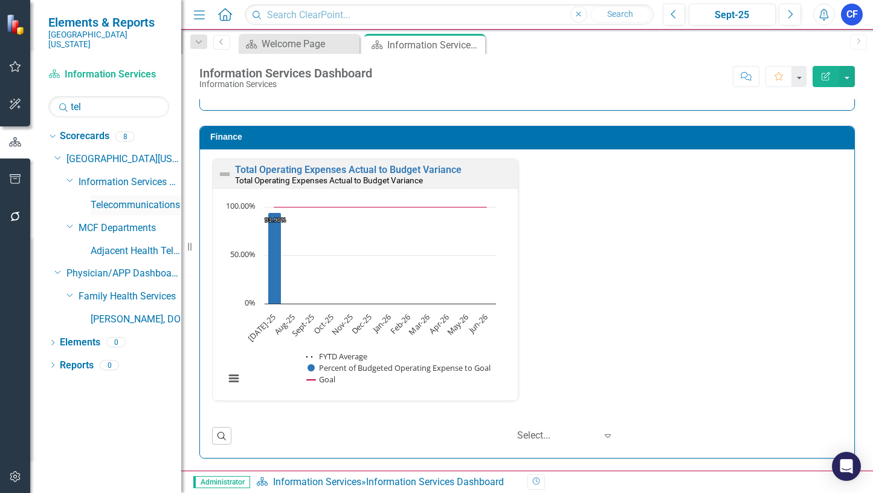
click at [112, 198] on link "Telecommunications" at bounding box center [136, 205] width 91 height 14
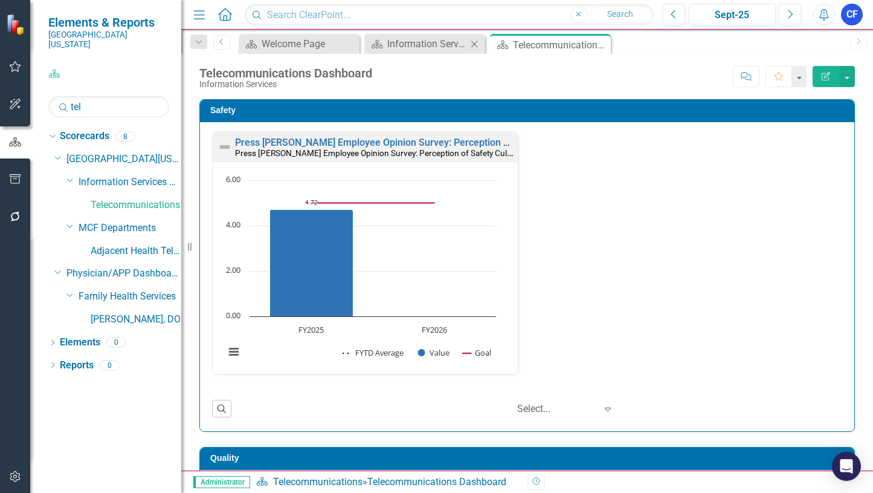
click at [474, 47] on icon "Close" at bounding box center [474, 44] width 12 height 10
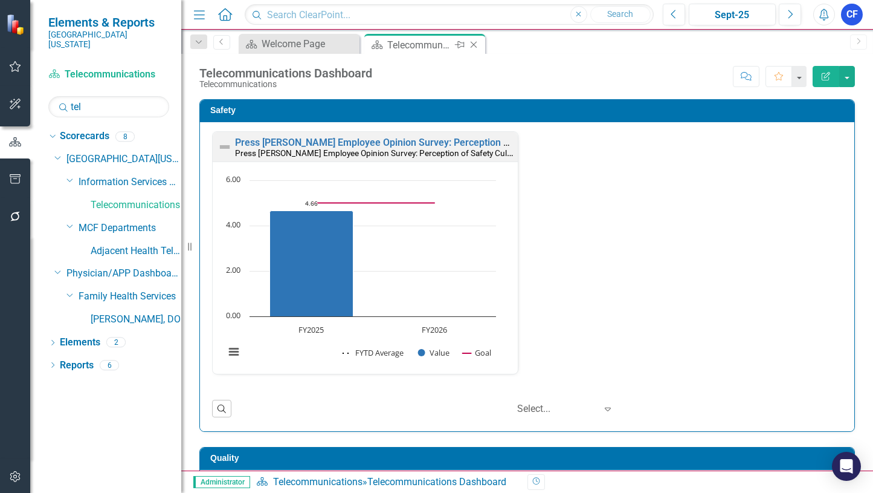
click at [477, 45] on icon "Close" at bounding box center [474, 45] width 12 height 10
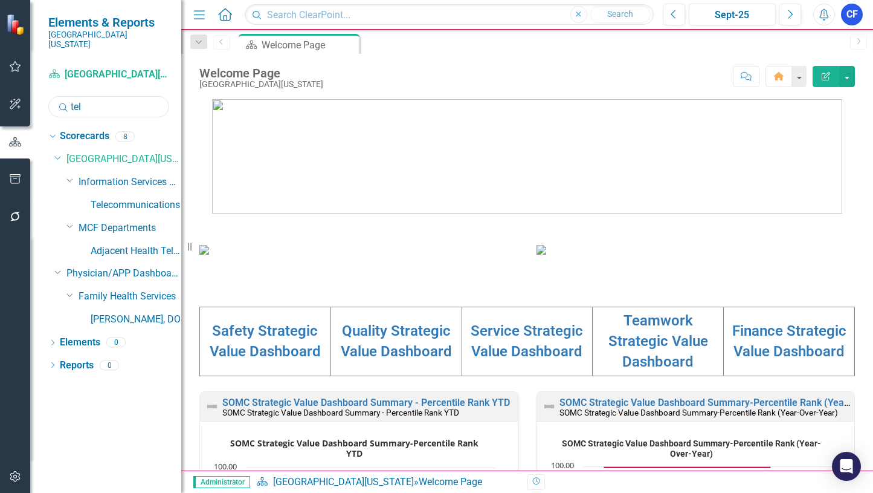
drag, startPoint x: 93, startPoint y: 99, endPoint x: 70, endPoint y: 93, distance: 24.2
click at [70, 96] on div "Search tel" at bounding box center [108, 106] width 121 height 21
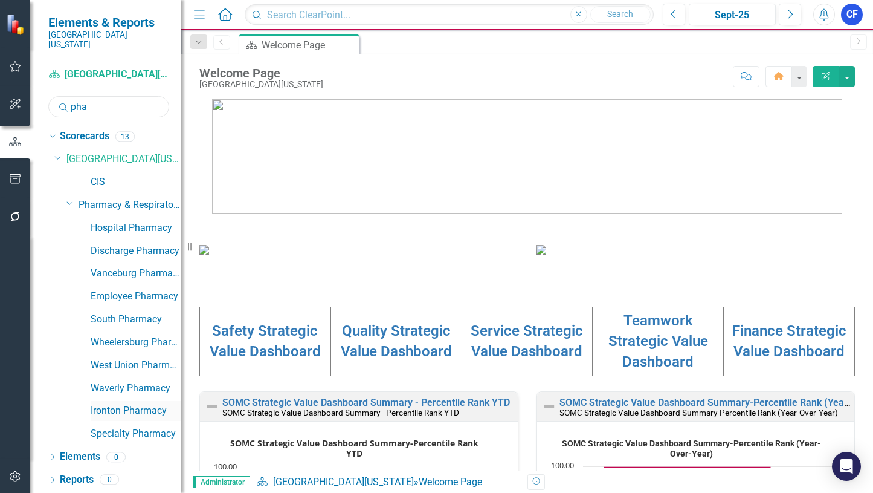
type input "pha"
click at [132, 404] on link "Ironton Pharmacy" at bounding box center [136, 411] width 91 height 14
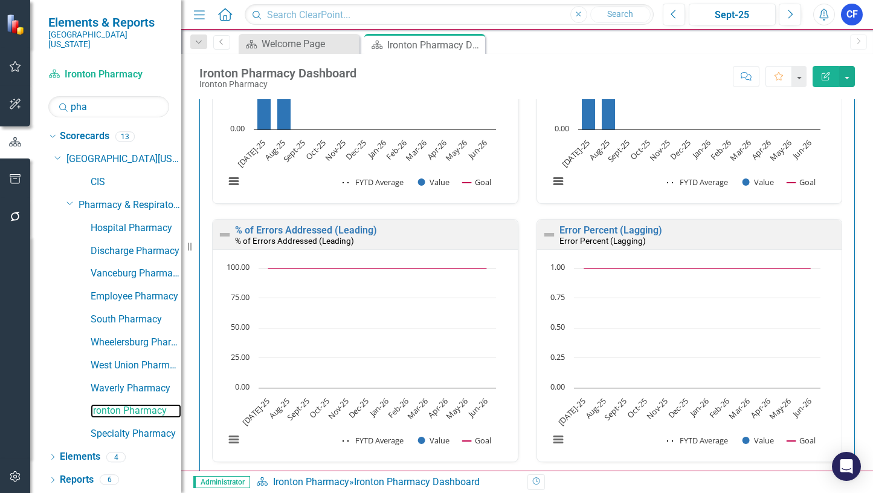
scroll to position [2653, 0]
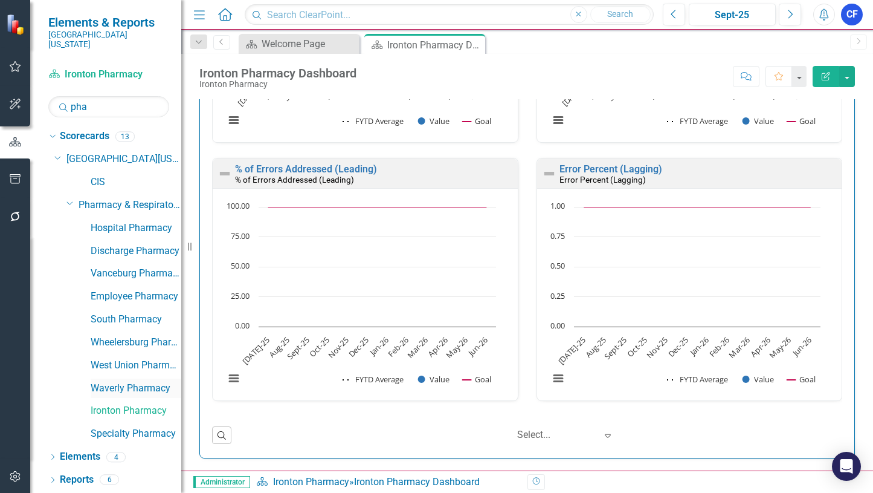
click at [144, 381] on link "Waverly Pharmacy" at bounding box center [136, 388] width 91 height 14
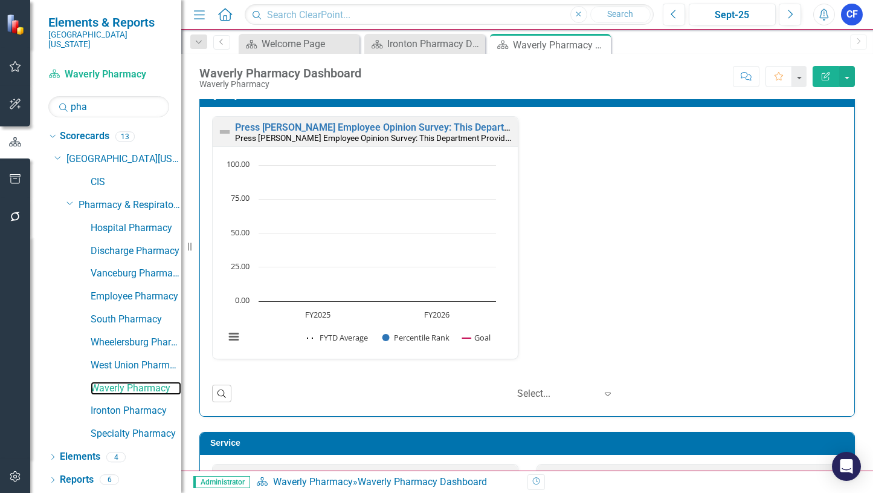
scroll to position [411, 0]
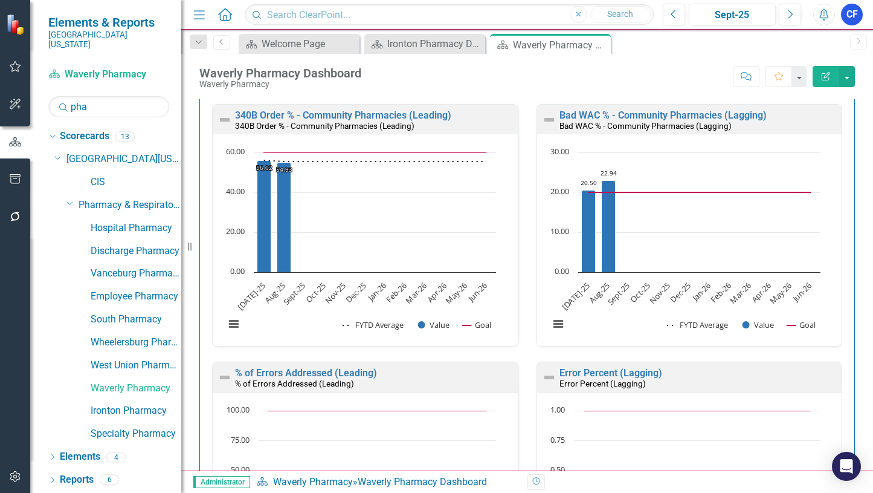
scroll to position [2478, 0]
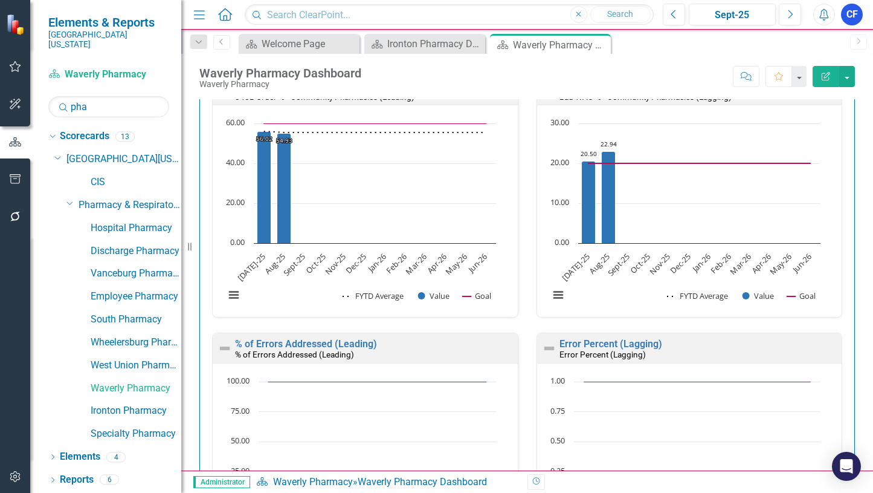
drag, startPoint x: 597, startPoint y: 45, endPoint x: 465, endPoint y: 63, distance: 133.6
click at [0, 0] on icon "Close" at bounding box center [0, 0] width 0 height 0
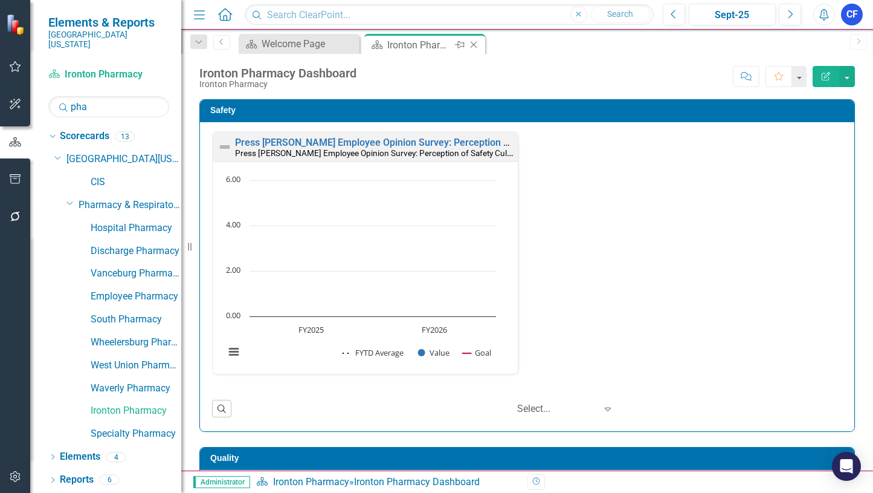
click at [473, 45] on icon "Close" at bounding box center [474, 45] width 12 height 10
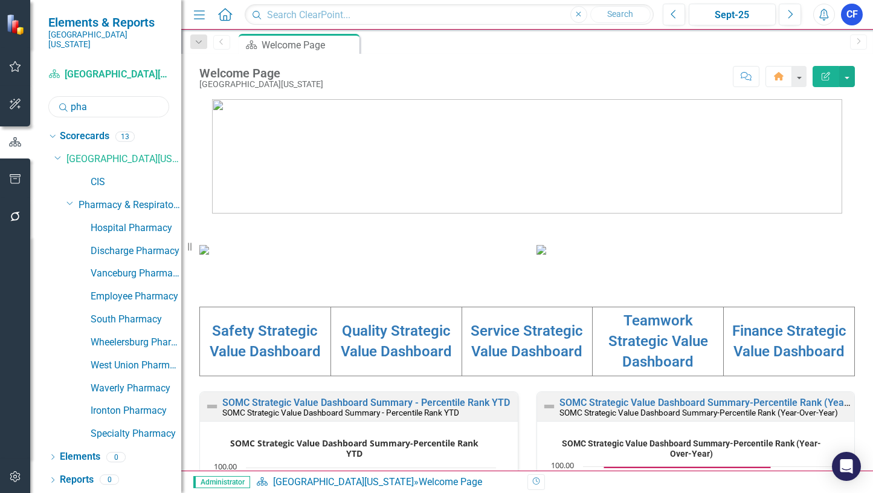
drag, startPoint x: 96, startPoint y: 99, endPoint x: 70, endPoint y: 94, distance: 26.6
click at [70, 96] on div "Search pha" at bounding box center [108, 106] width 121 height 21
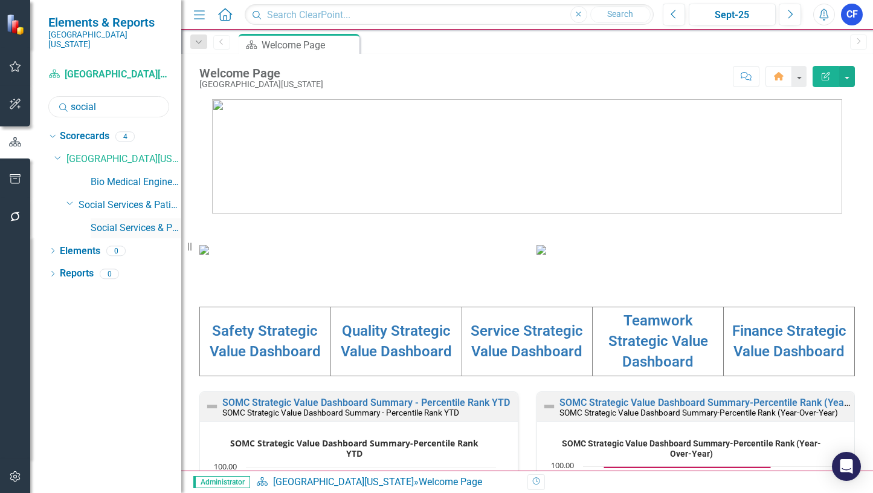
type input "social"
click at [149, 221] on link "Social Services & Patient Relations" at bounding box center [136, 228] width 91 height 14
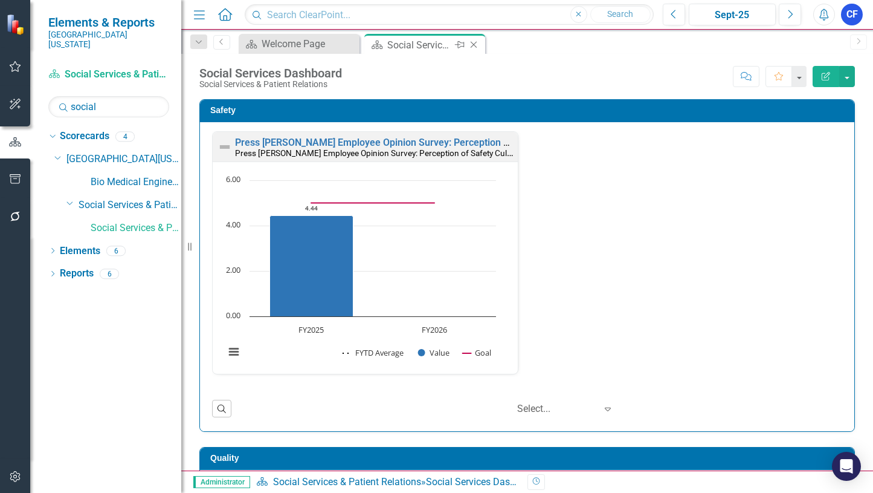
click at [476, 44] on icon "Close" at bounding box center [474, 45] width 12 height 10
